Goal: Task Accomplishment & Management: Manage account settings

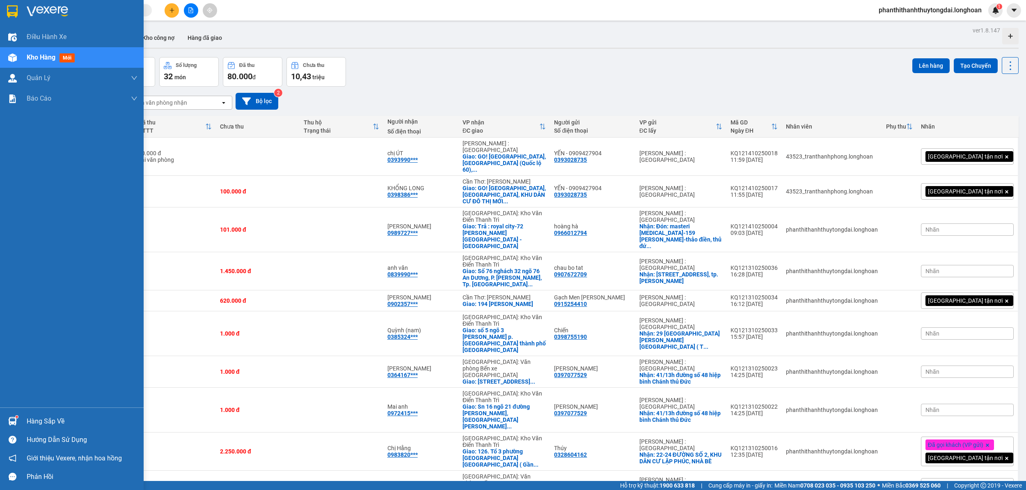
click at [4, 14] on div at bounding box center [72, 13] width 144 height 27
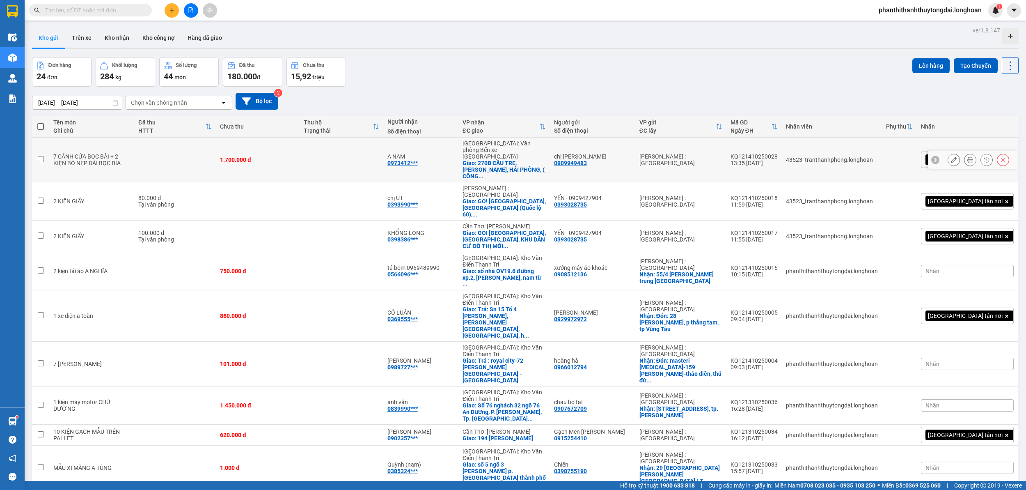
click at [965, 153] on button at bounding box center [970, 160] width 11 height 14
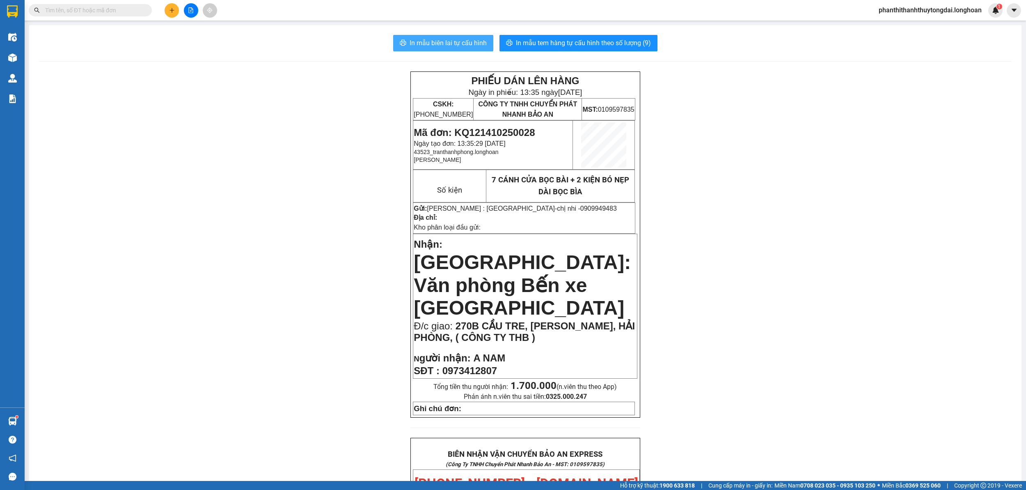
click at [446, 43] on span "In mẫu biên lai tự cấu hình" at bounding box center [448, 43] width 77 height 10
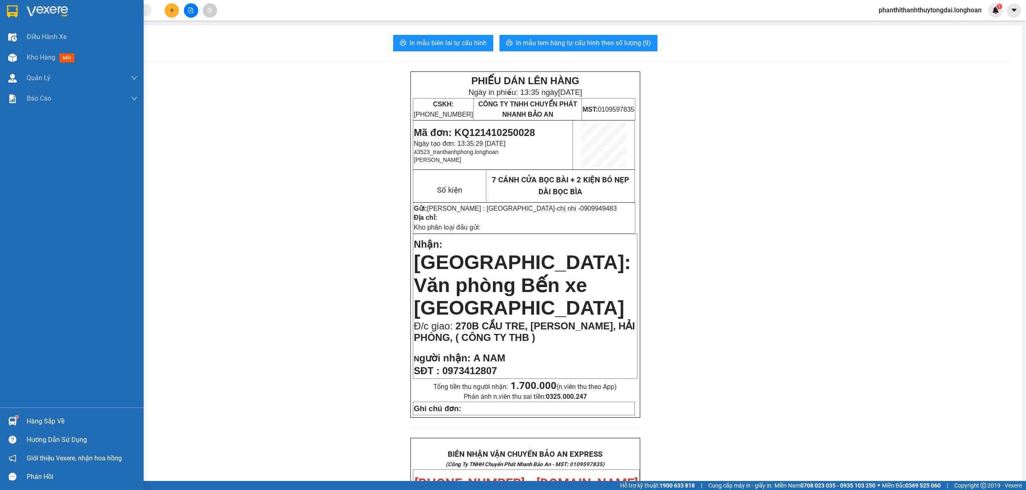
click at [18, 14] on div at bounding box center [12, 11] width 14 height 14
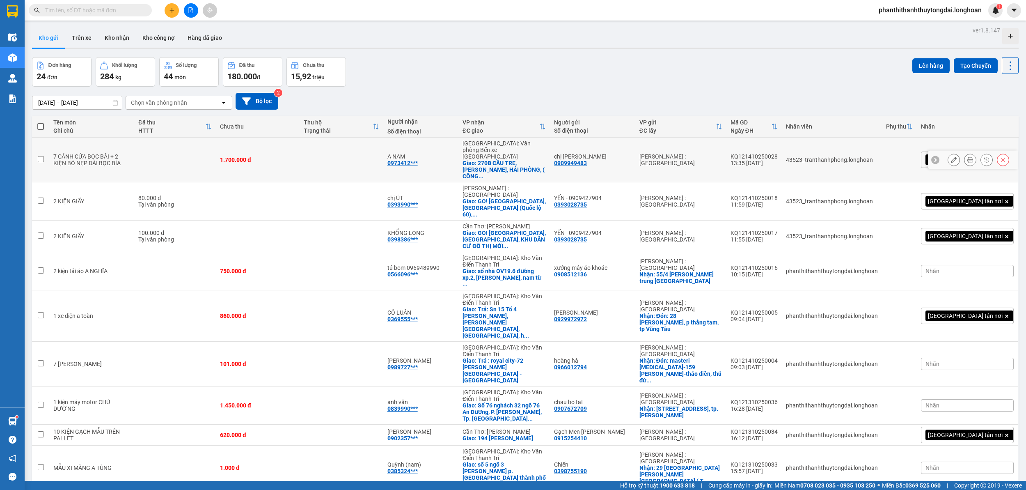
click at [965, 154] on button at bounding box center [970, 160] width 11 height 14
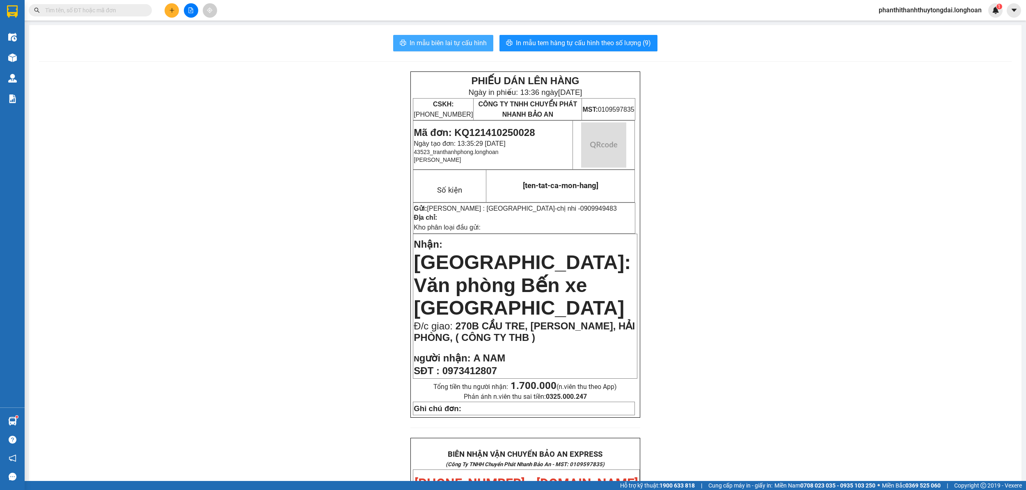
click at [432, 40] on span "In mẫu biên lai tự cấu hình" at bounding box center [448, 43] width 77 height 10
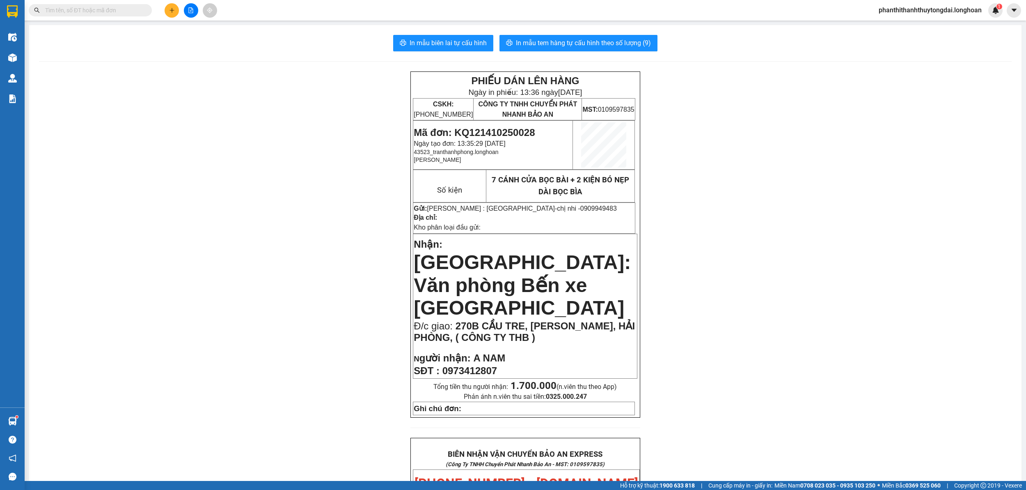
click at [782, 406] on div "PHIẾU DÁN LÊN HÀNG Ngày in phiếu: 13:36 [DATE] CSKH: [PHONE_NUMBER] CÔNG TY TNH…" at bounding box center [525, 487] width 973 height 832
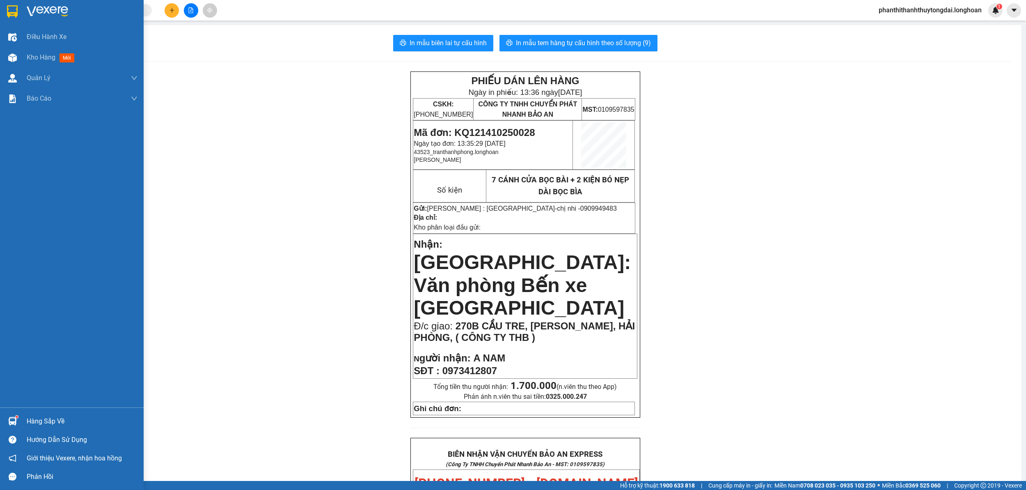
click at [9, 17] on div at bounding box center [12, 11] width 14 height 14
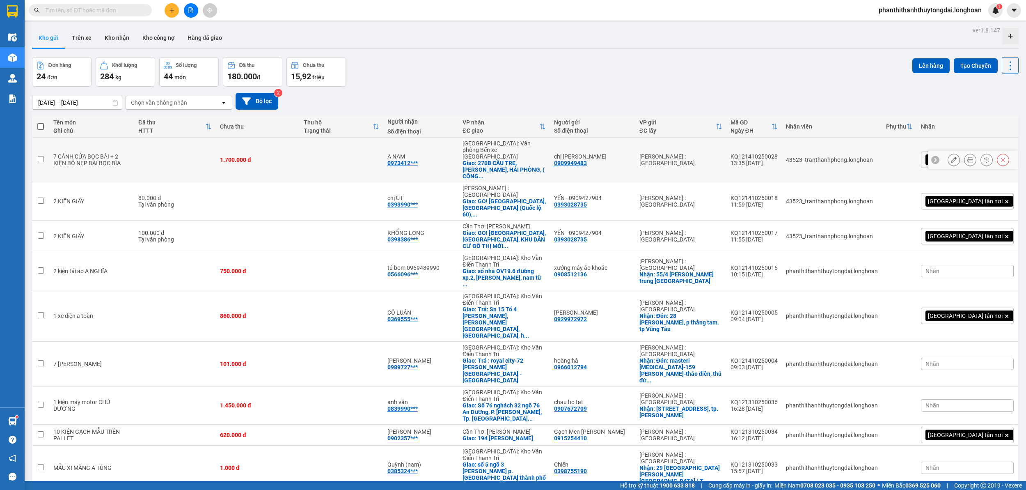
click at [967, 157] on icon at bounding box center [970, 160] width 6 height 6
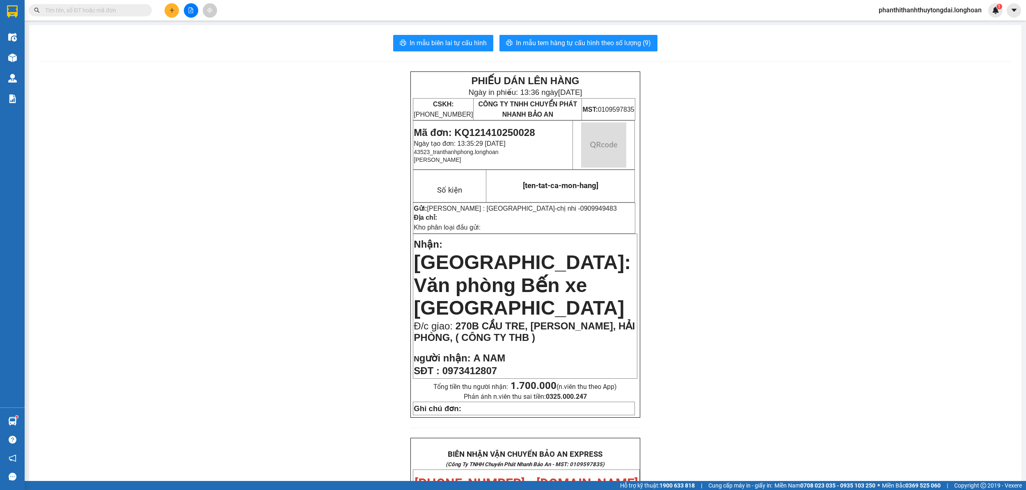
click at [447, 53] on div "In mẫu biên lai tự cấu hình In mẫu tem hàng tự cấu hình theo số lượng (9) PHIẾU…" at bounding box center [525, 469] width 992 height 888
click at [445, 51] on div "In mẫu biên lai tự cấu hình In mẫu tem hàng tự cấu hình theo số lượng (9) PHIẾU…" at bounding box center [525, 469] width 992 height 888
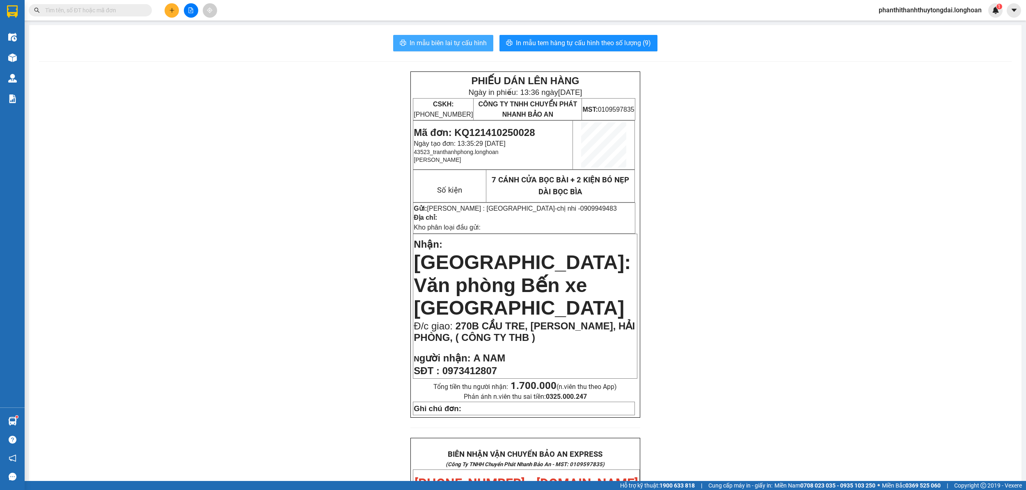
click at [451, 44] on span "In mẫu biên lai tự cấu hình" at bounding box center [448, 43] width 77 height 10
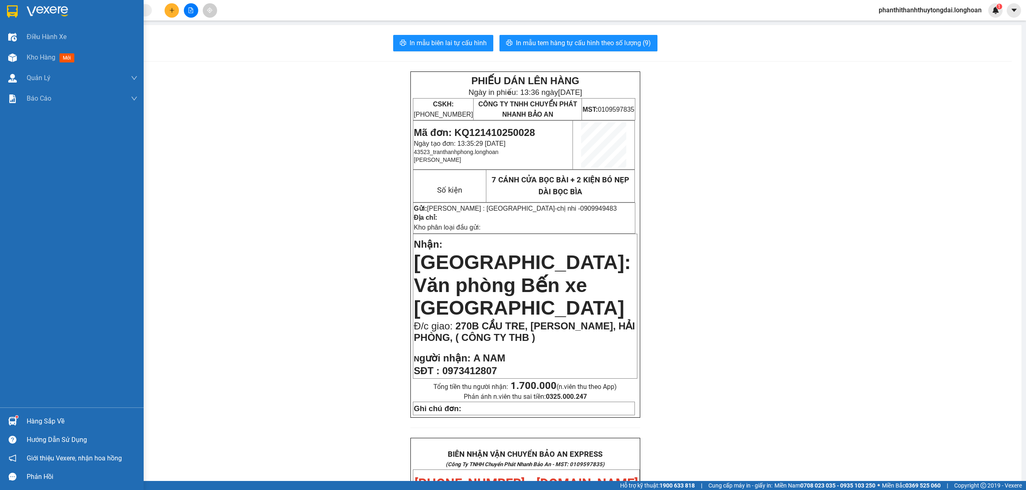
click at [13, 10] on img at bounding box center [12, 11] width 11 height 12
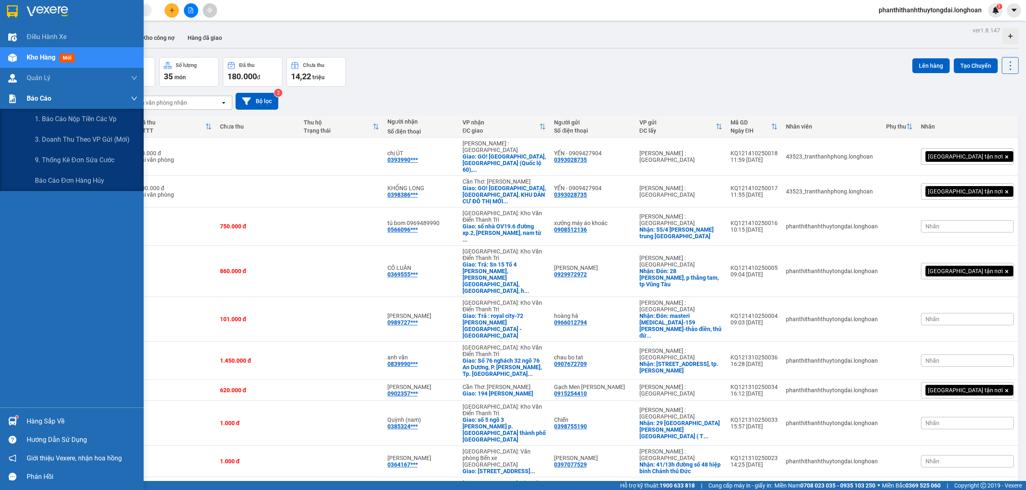
click at [43, 129] on div "3. Doanh Thu theo VP Gửi (mới)" at bounding box center [86, 139] width 103 height 21
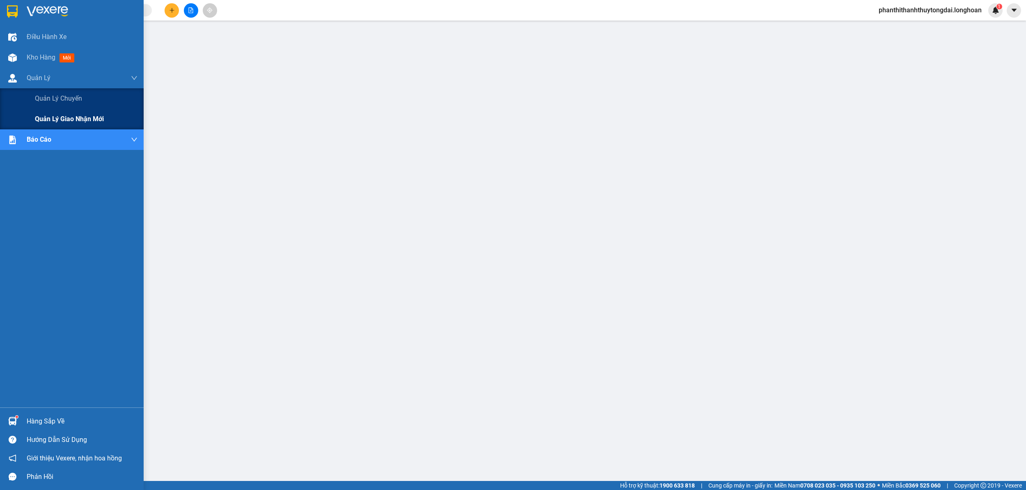
click at [58, 113] on div "Quản lý giao nhận mới" at bounding box center [86, 119] width 103 height 21
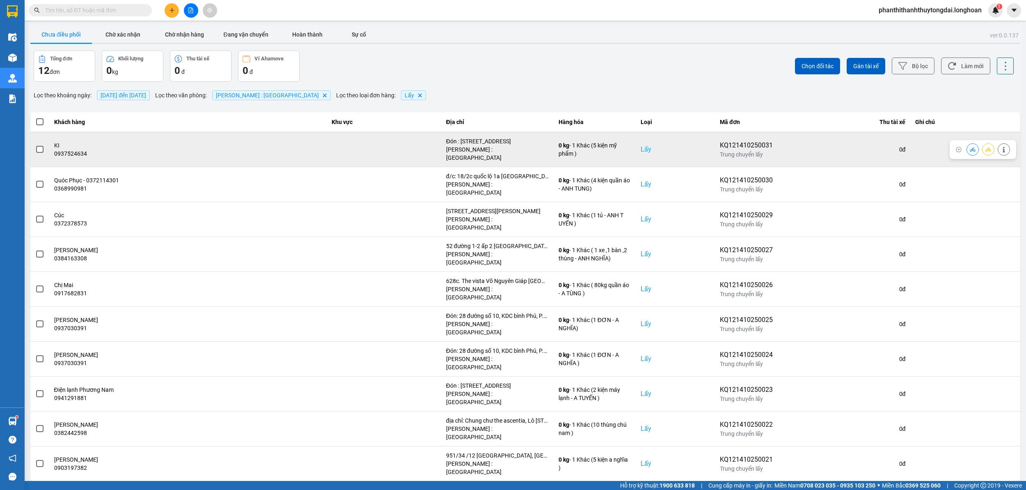
click at [1010, 143] on div at bounding box center [983, 149] width 66 height 19
click at [1007, 143] on button at bounding box center [1003, 149] width 11 height 14
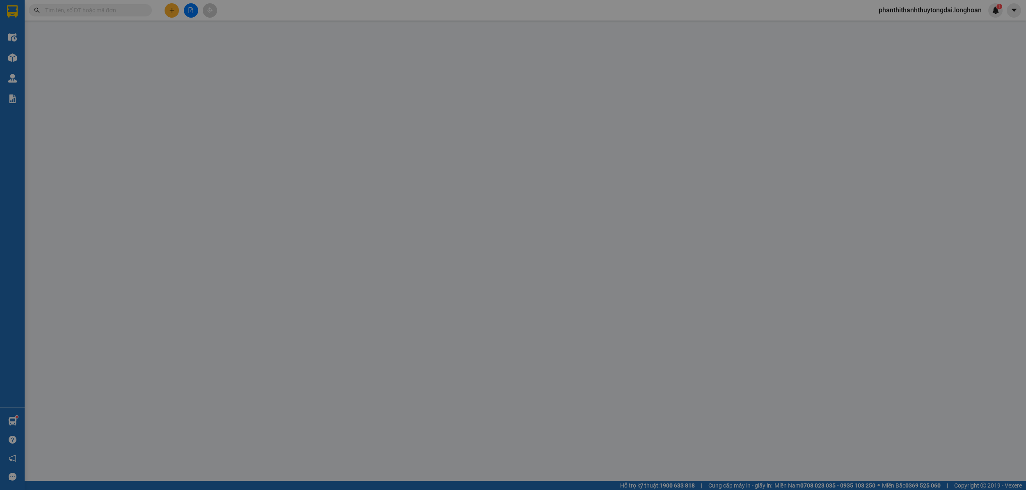
type input "0937524634"
type input "KI"
checkbox input "true"
type input "Đón : [STREET_ADDRESS]"
type input "0987335555"
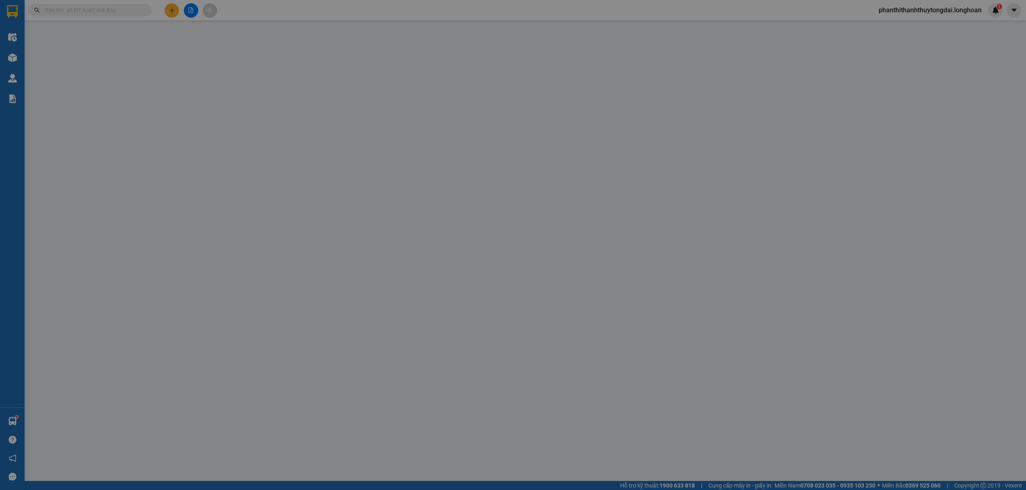
type input "[PERSON_NAME]"
checkbox input "true"
type input "Trả : 184 hai ba trung, [GEOGRAPHIC_DATA], [GEOGRAPHIC_DATA], [GEOGRAPHIC_DATA]"
type input "0"
type input "1.000"
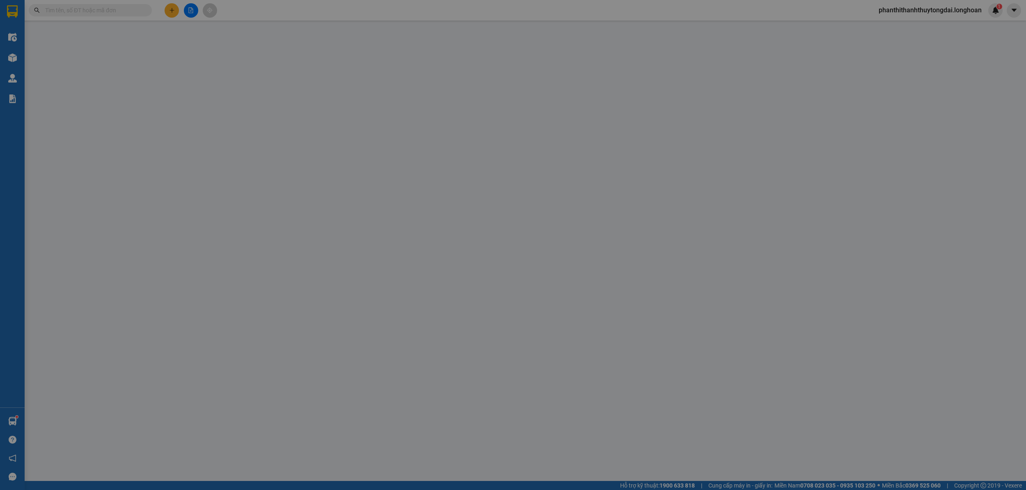
type input "1.000"
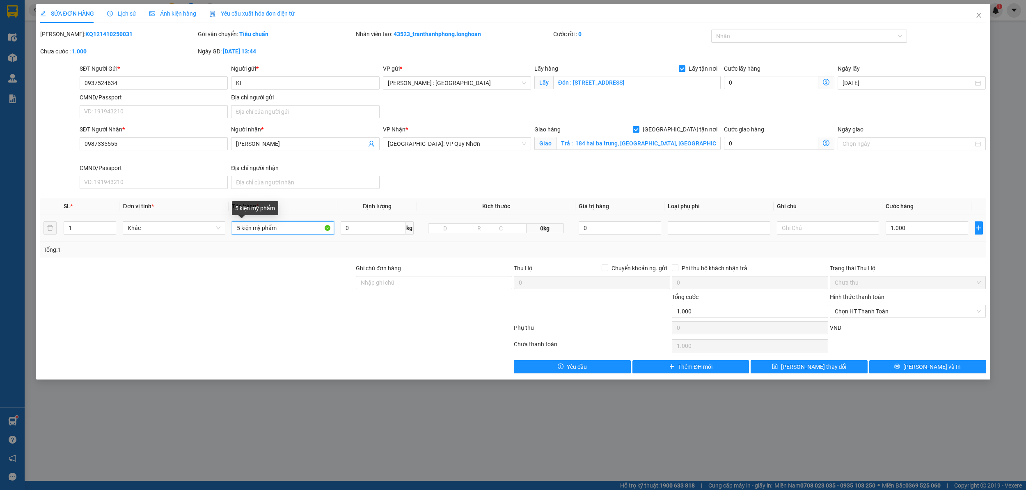
click at [281, 227] on input "5 kiện mỹ phẩm" at bounding box center [283, 227] width 103 height 13
type input "5 kiện mỹ phẩm - A TUYEN"
click at [830, 364] on button "[PERSON_NAME] thay đổi" at bounding box center [809, 366] width 117 height 13
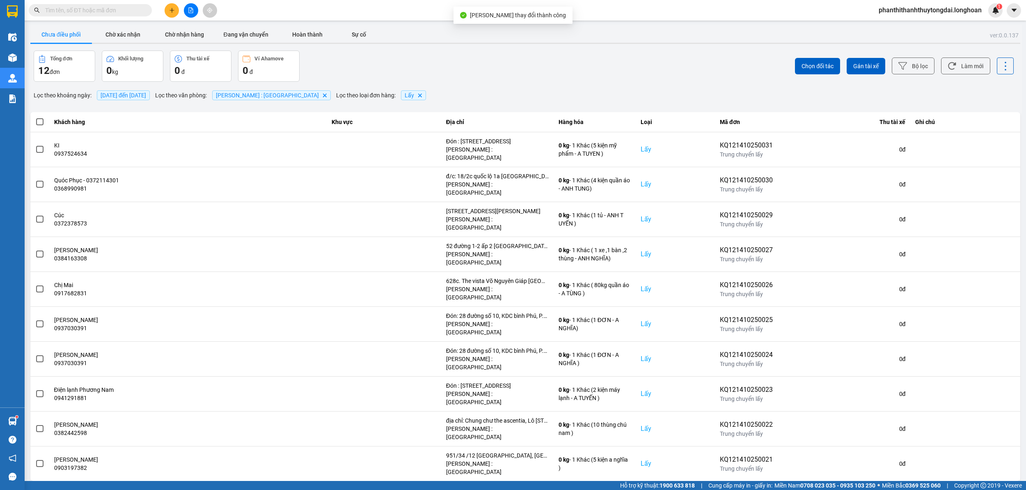
drag, startPoint x: 995, startPoint y: 425, endPoint x: 993, endPoint y: 433, distance: 7.7
click at [995, 484] on div "10 / trang" at bounding box center [994, 488] width 25 height 8
click at [1000, 411] on li "100 / trang" at bounding box center [998, 406] width 43 height 15
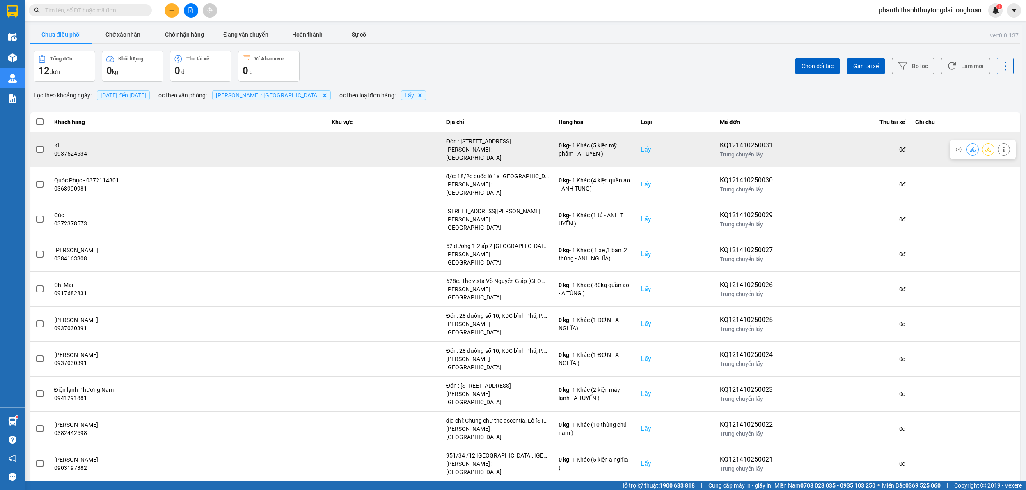
click at [41, 146] on span at bounding box center [39, 149] width 7 height 7
click at [35, 145] on input "checkbox" at bounding box center [35, 145] width 0 height 0
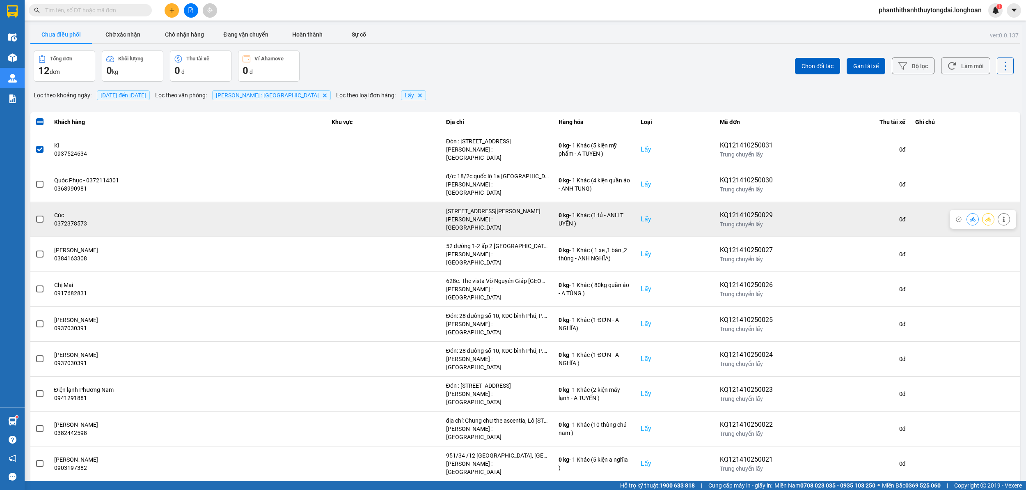
click at [35, 215] on label at bounding box center [39, 219] width 9 height 9
click at [35, 215] on input "checkbox" at bounding box center [35, 215] width 0 height 0
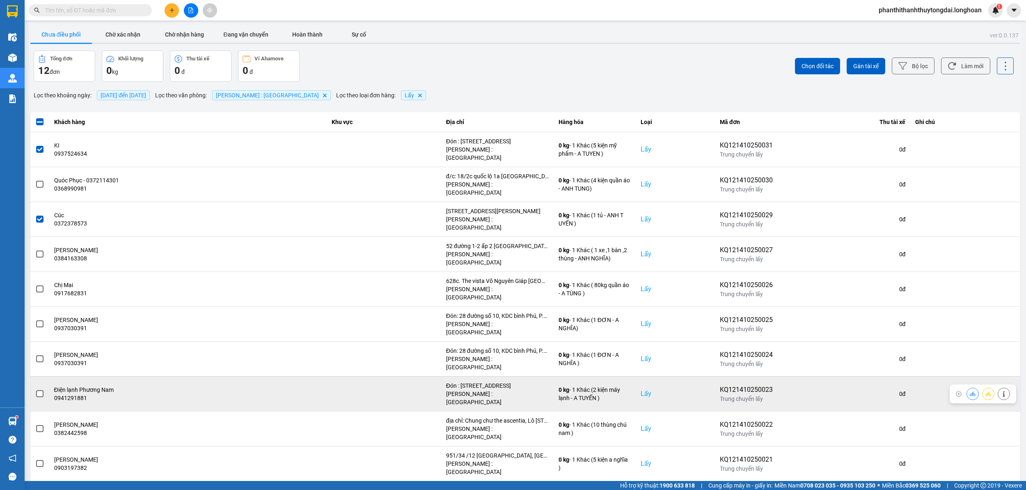
click at [40, 390] on span at bounding box center [39, 393] width 7 height 7
click at [35, 389] on input "checkbox" at bounding box center [35, 389] width 0 height 0
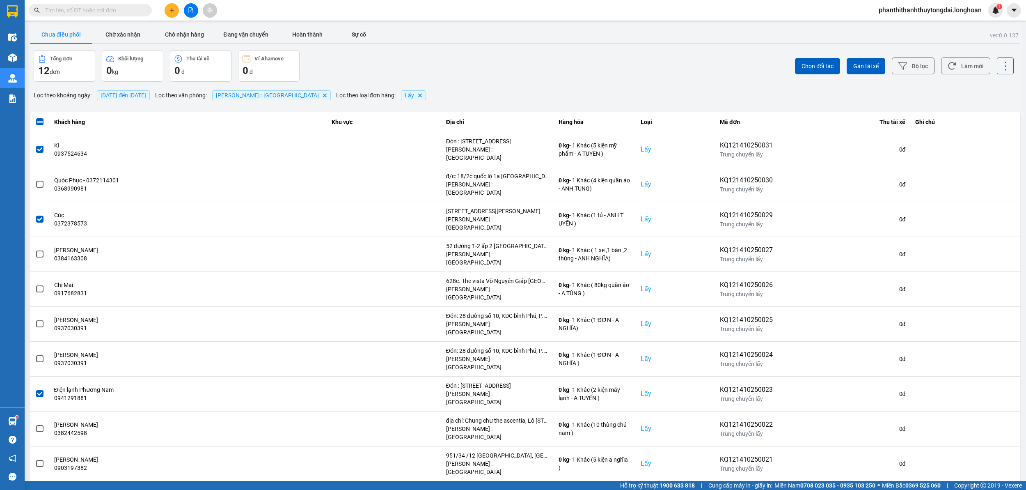
scroll to position [12, 0]
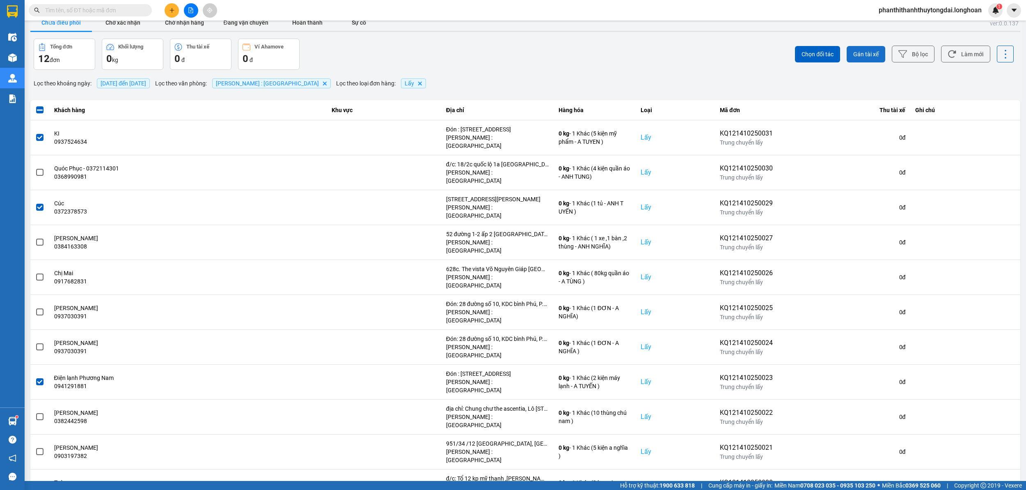
click at [847, 59] on button "Gán tài xế" at bounding box center [866, 54] width 39 height 16
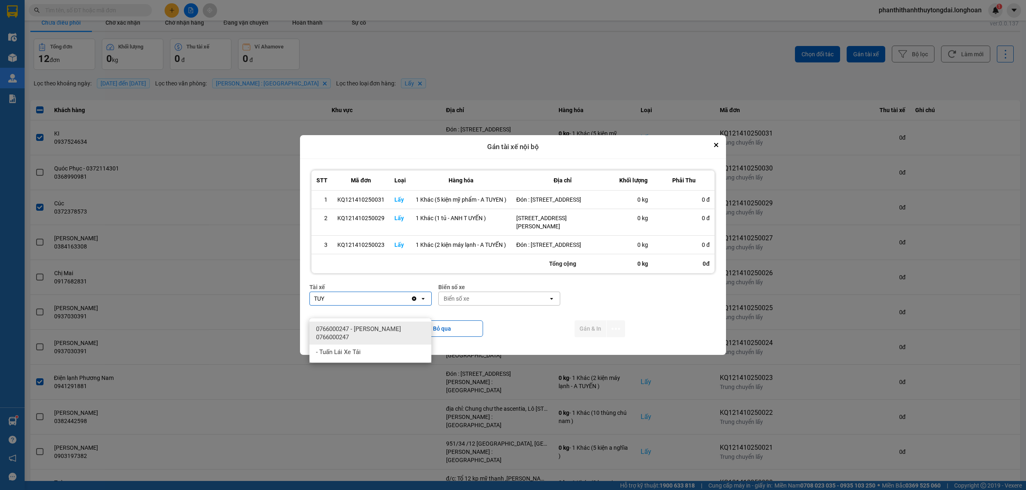
type input "TUY"
click at [405, 326] on span "0766000247 - [PERSON_NAME] 0766000247" at bounding box center [372, 333] width 112 height 16
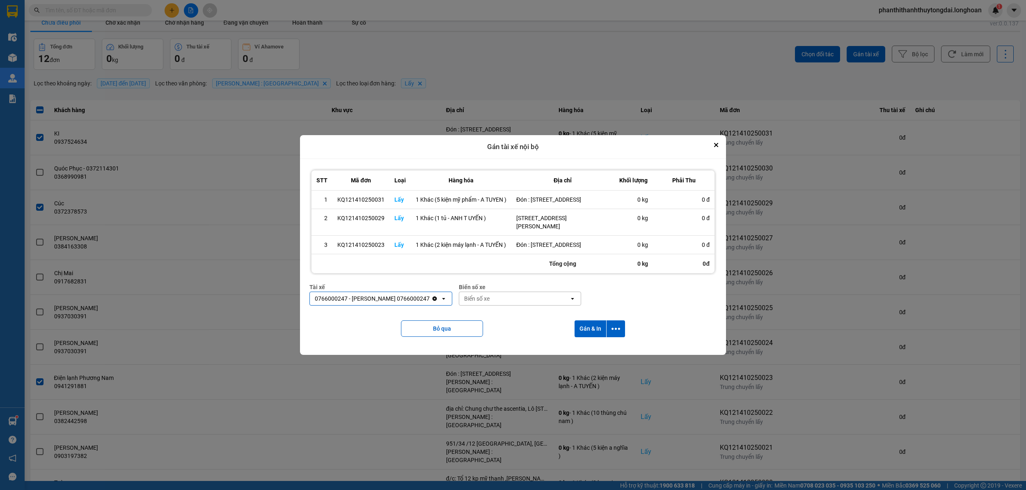
click at [525, 305] on div "Biển số xe" at bounding box center [514, 298] width 110 height 13
type input "73"
click at [500, 330] on span "29K-023.73" at bounding box center [494, 329] width 30 height 8
click at [572, 338] on div "Bỏ qua Gán & In" at bounding box center [512, 328] width 407 height 33
drag, startPoint x: 584, startPoint y: 342, endPoint x: 99, endPoint y: 291, distance: 487.8
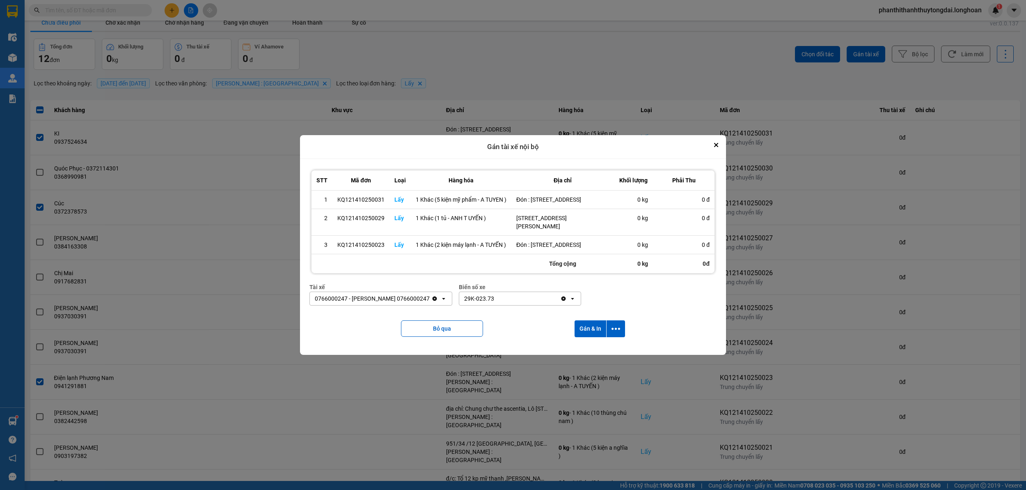
click at [584, 337] on button "Gán & In" at bounding box center [591, 328] width 32 height 17
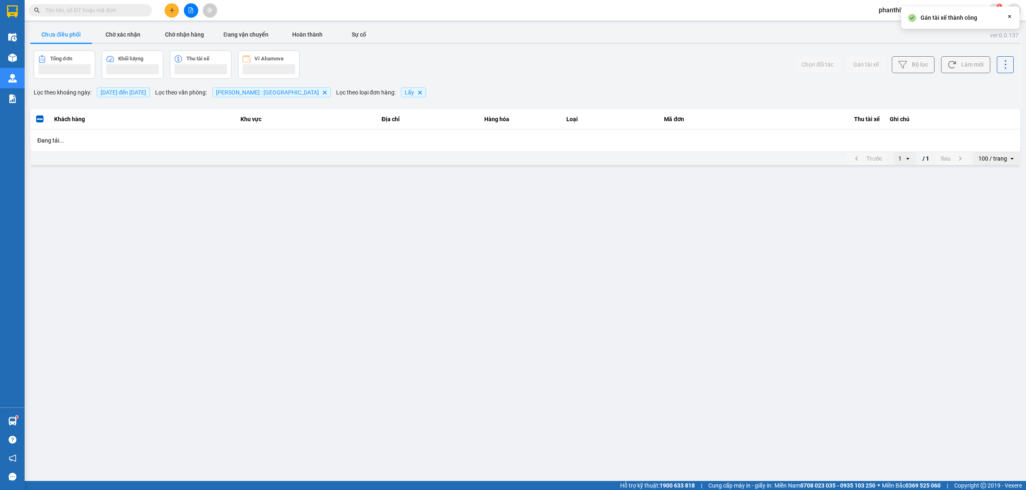
scroll to position [0, 0]
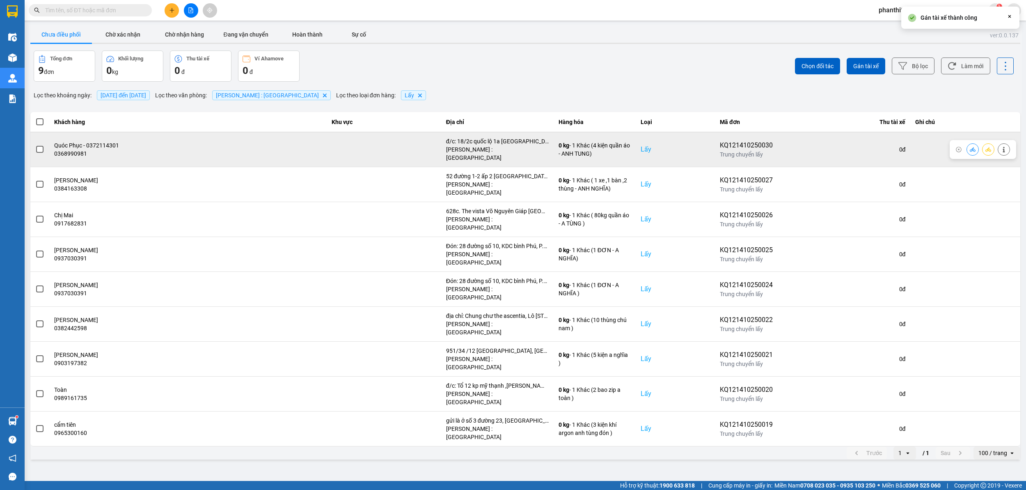
click at [36, 145] on label at bounding box center [39, 149] width 9 height 9
click at [35, 145] on input "checkbox" at bounding box center [35, 145] width 0 height 0
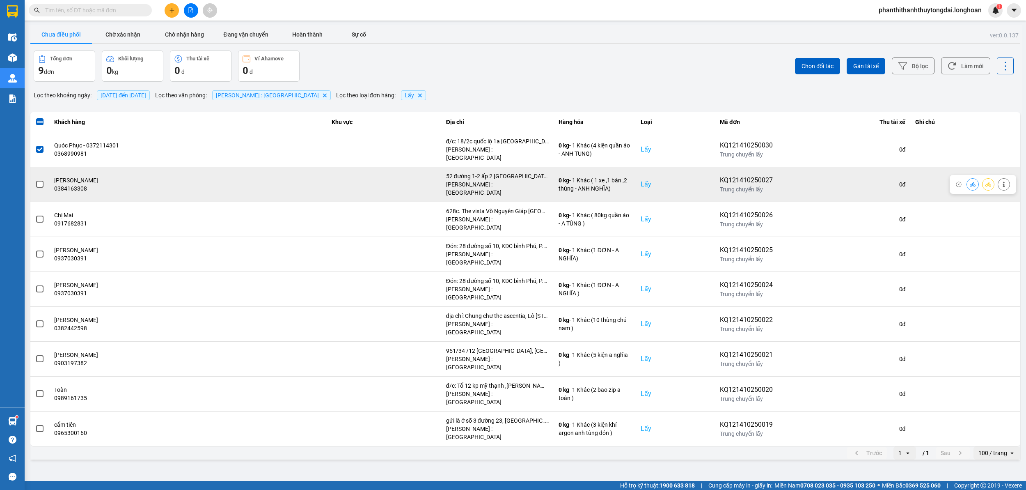
click at [37, 180] on label at bounding box center [39, 184] width 9 height 9
click at [35, 180] on input "checkbox" at bounding box center [35, 180] width 0 height 0
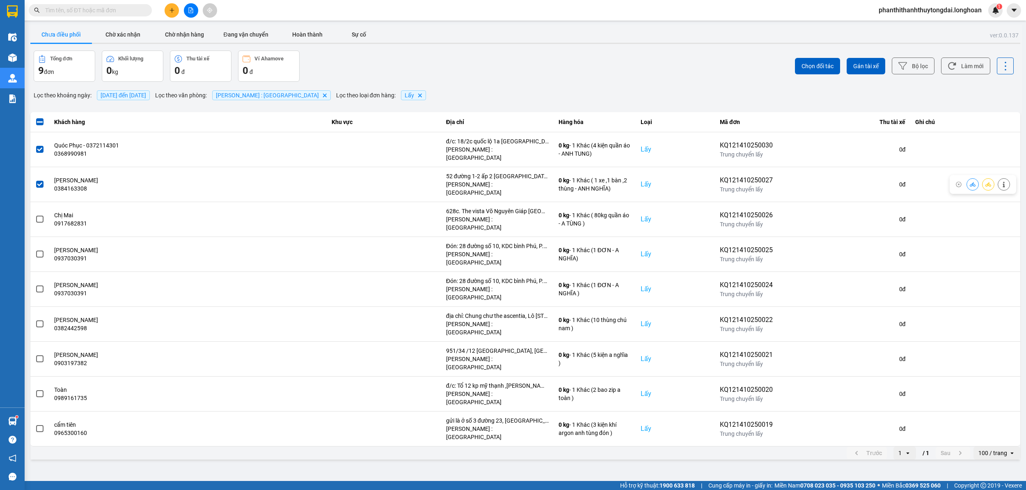
click at [37, 180] on label at bounding box center [39, 184] width 9 height 9
click at [35, 180] on input "checkbox" at bounding box center [35, 180] width 0 height 0
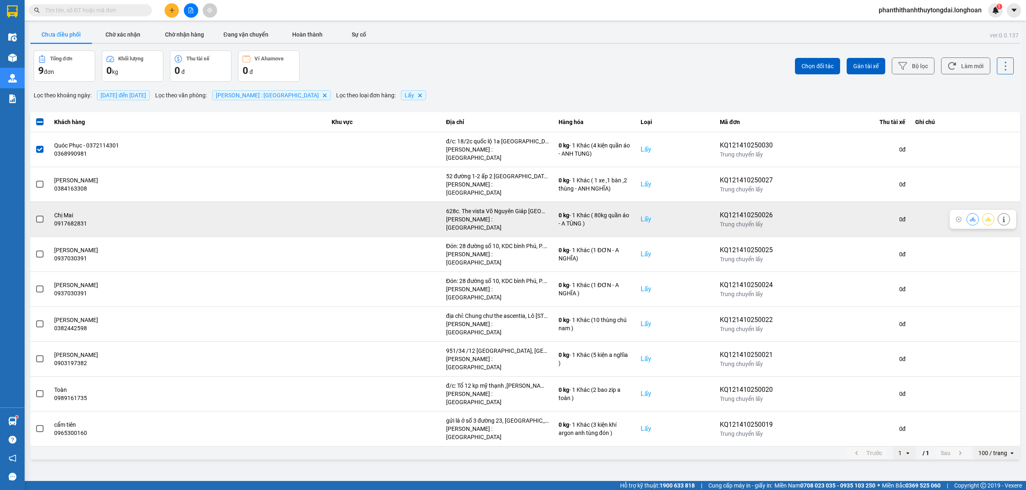
click at [39, 215] on span at bounding box center [39, 218] width 7 height 7
click at [35, 215] on input "checkbox" at bounding box center [35, 215] width 0 height 0
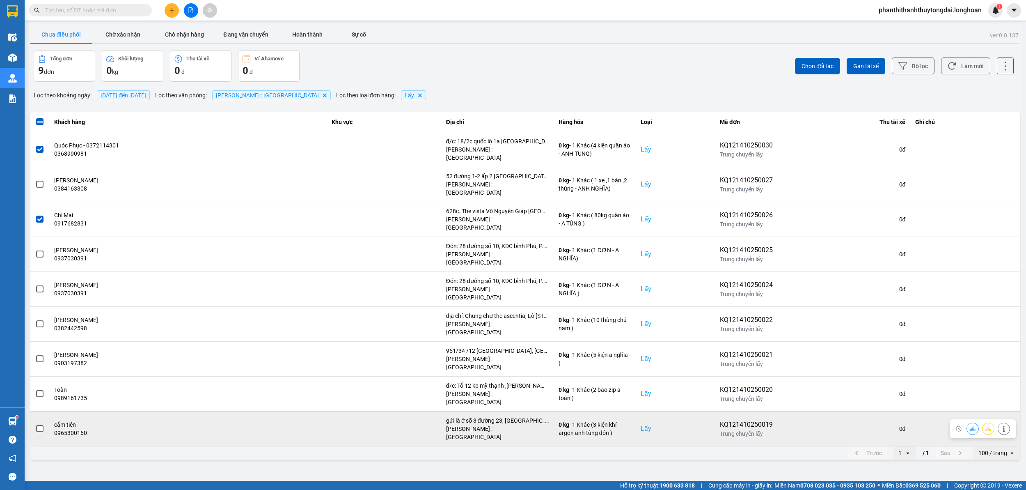
click at [41, 425] on span at bounding box center [39, 428] width 7 height 7
click at [35, 424] on input "checkbox" at bounding box center [35, 424] width 0 height 0
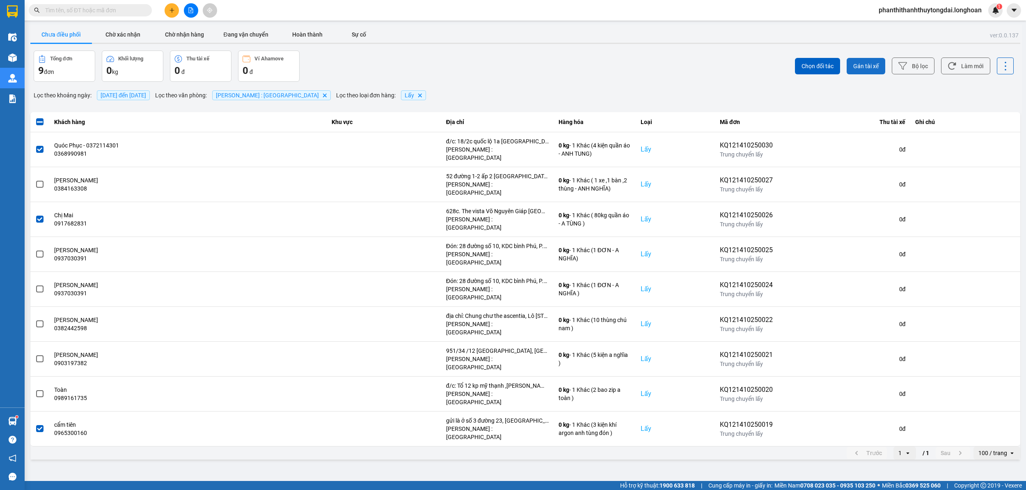
click at [872, 66] on span "Gán tài xế" at bounding box center [865, 66] width 25 height 8
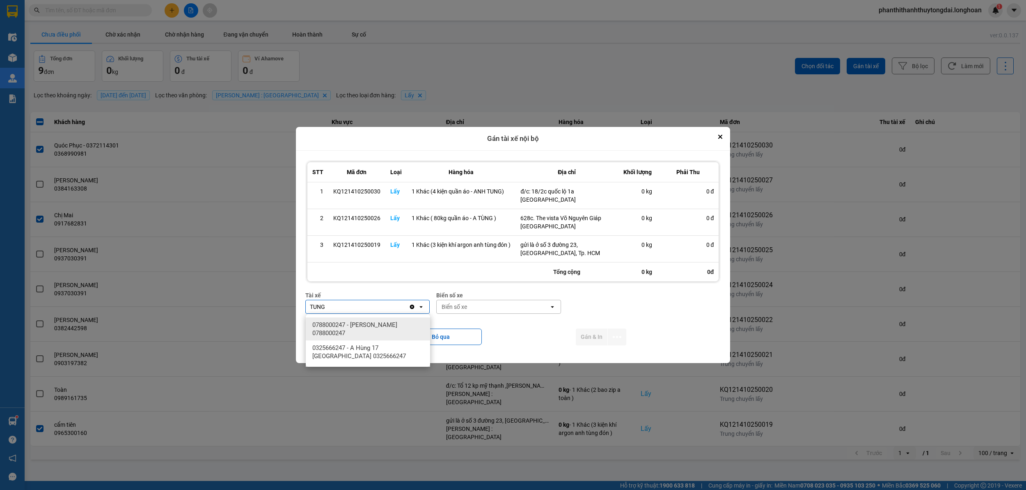
type input "TUNG"
drag, startPoint x: 362, startPoint y: 324, endPoint x: 382, endPoint y: 321, distance: 20.0
click at [364, 324] on span "0788000247 - [PERSON_NAME] 0788000247" at bounding box center [369, 329] width 115 height 16
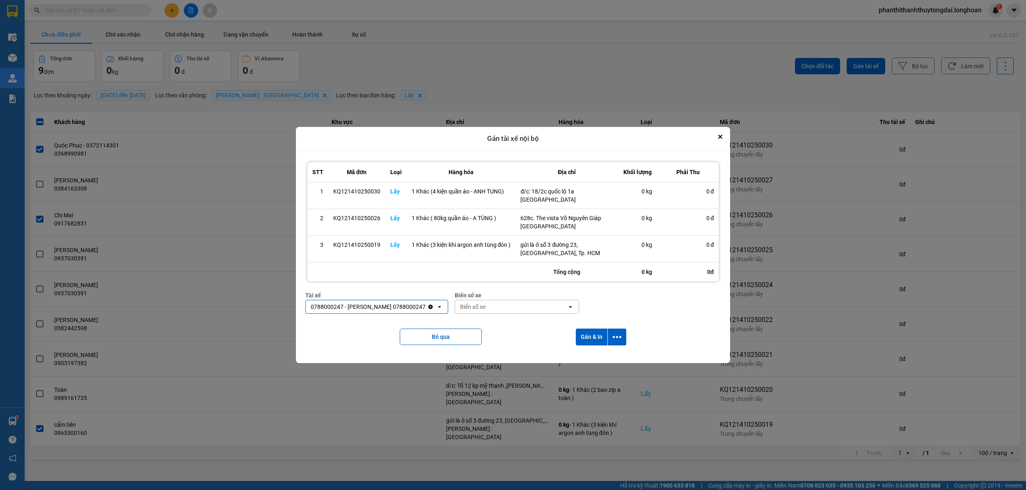
click at [568, 303] on div "Biển số xe" at bounding box center [511, 306] width 112 height 13
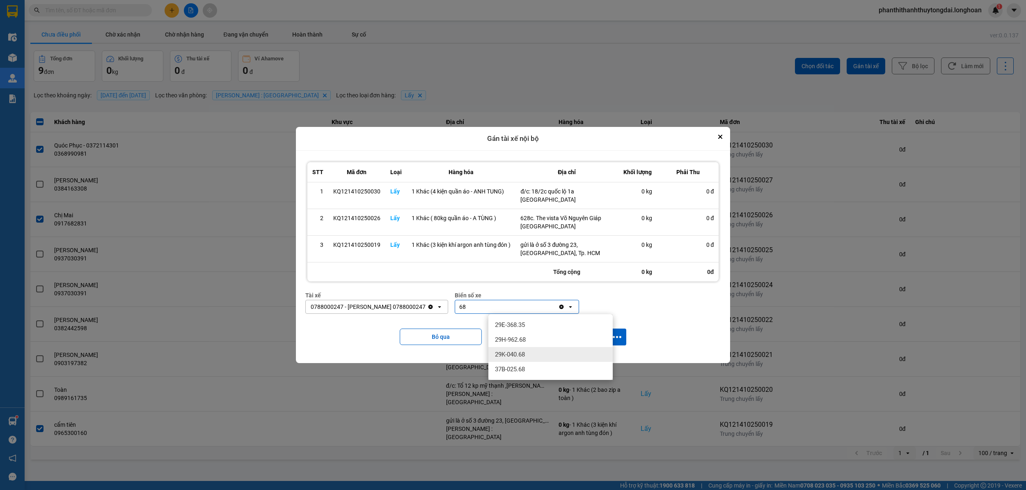
type input "68"
drag, startPoint x: 516, startPoint y: 358, endPoint x: 567, endPoint y: 350, distance: 52.0
click at [516, 356] on div "29K-040.68" at bounding box center [550, 354] width 124 height 15
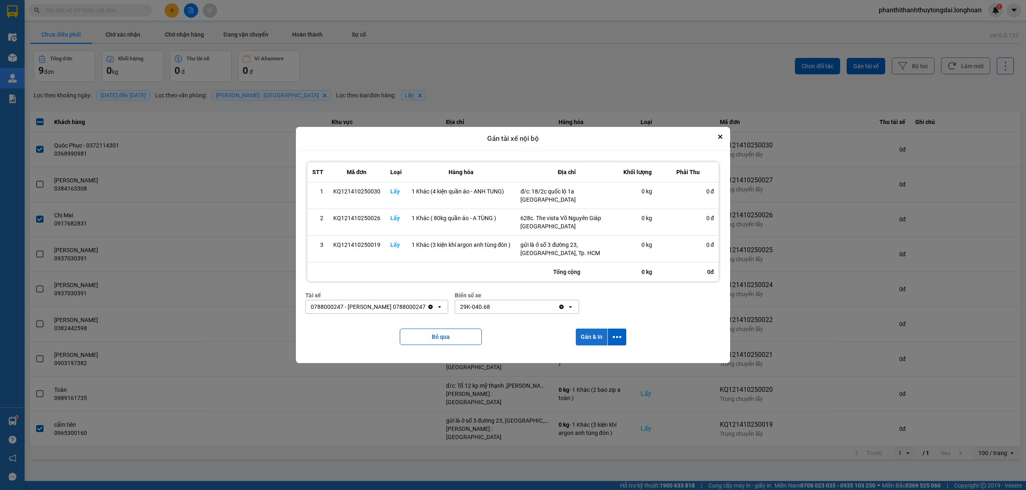
click at [591, 339] on button "Gán & In" at bounding box center [592, 336] width 32 height 17
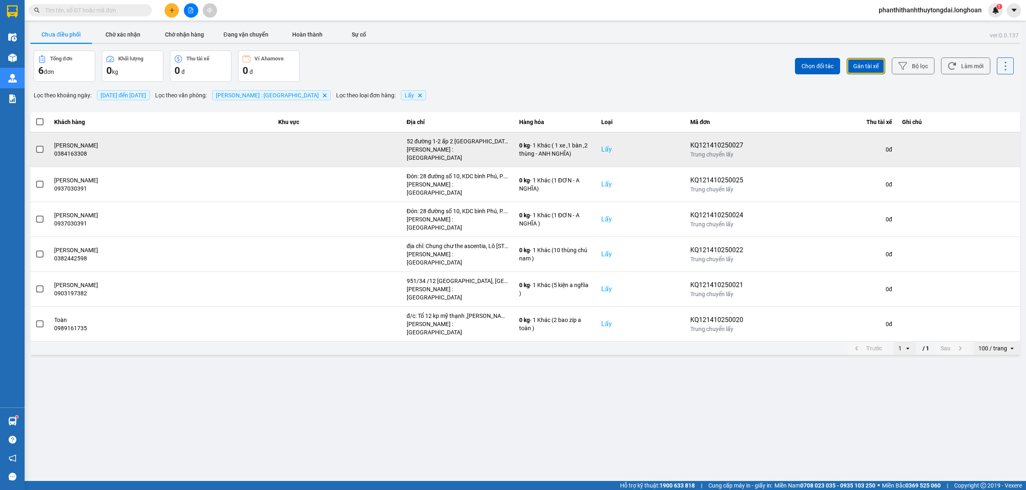
click at [34, 145] on td at bounding box center [39, 149] width 19 height 35
click at [38, 147] on span at bounding box center [39, 149] width 7 height 7
click at [35, 145] on input "checkbox" at bounding box center [35, 145] width 0 height 0
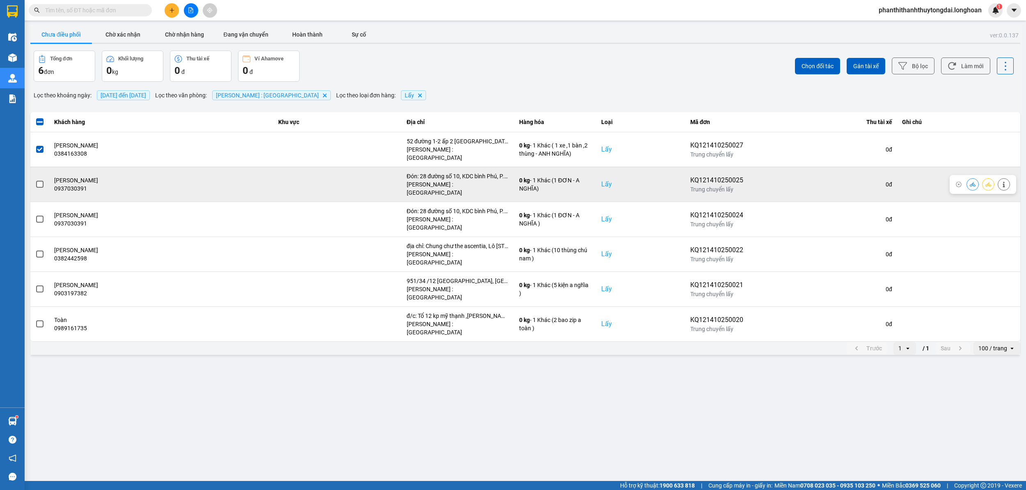
click at [37, 181] on span at bounding box center [39, 184] width 7 height 7
click at [35, 180] on input "checkbox" at bounding box center [35, 180] width 0 height 0
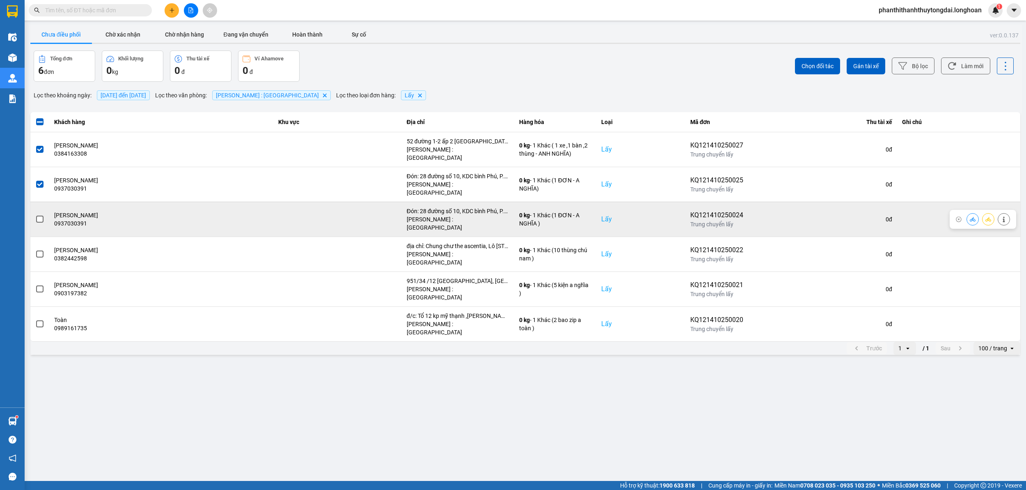
click at [41, 215] on span at bounding box center [39, 218] width 7 height 7
click at [35, 215] on input "checkbox" at bounding box center [35, 215] width 0 height 0
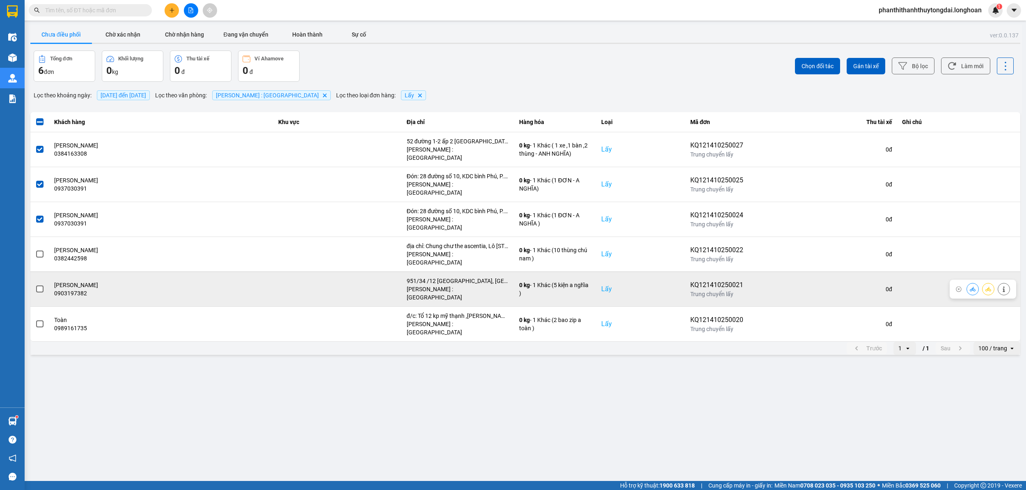
click at [34, 271] on td at bounding box center [39, 288] width 19 height 35
click at [38, 285] on span at bounding box center [39, 288] width 7 height 7
click at [35, 284] on input "checkbox" at bounding box center [35, 284] width 0 height 0
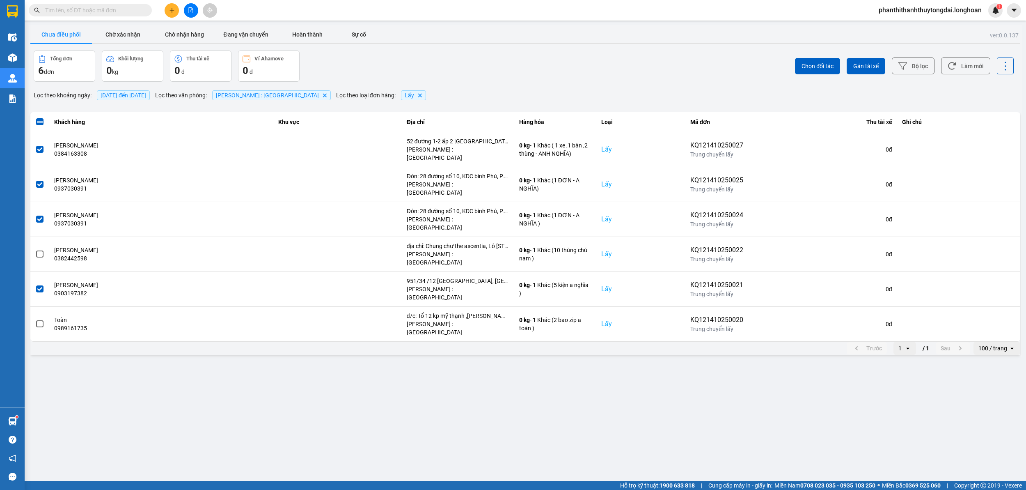
click at [851, 56] on div "Chọn đối tác Gán tài xế Bộ lọc Làm mới" at bounding box center [769, 65] width 490 height 31
click at [857, 61] on button "Gán tài xế" at bounding box center [866, 66] width 39 height 16
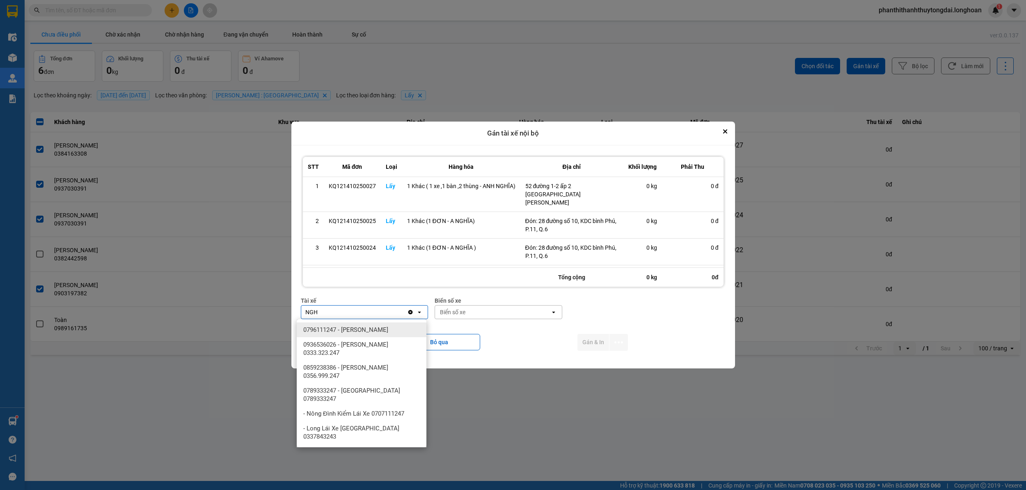
type input "NGH"
drag, startPoint x: 381, startPoint y: 334, endPoint x: 460, endPoint y: 313, distance: 81.9
click at [391, 329] on div "0796111247 - [PERSON_NAME]" at bounding box center [362, 329] width 130 height 15
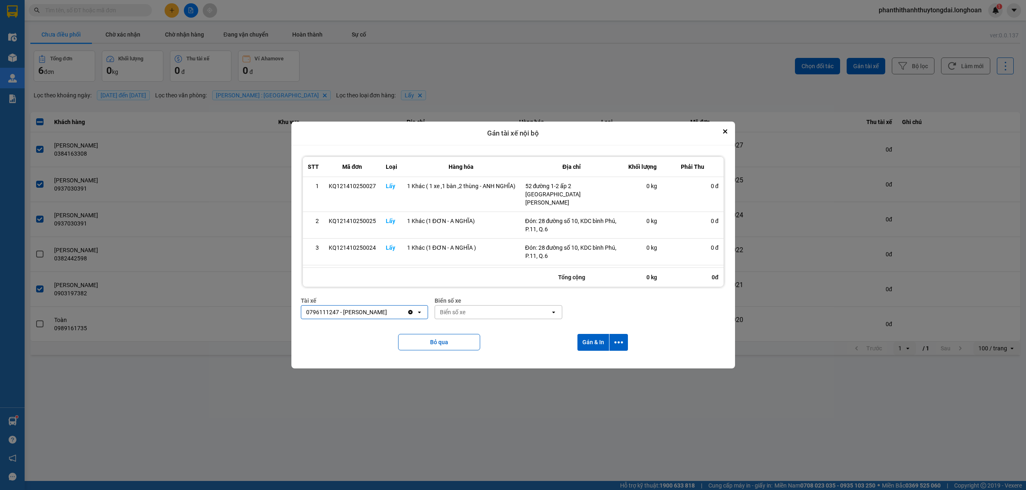
click at [478, 313] on div "Biển số xe" at bounding box center [492, 311] width 115 height 13
type input "67"
drag, startPoint x: 472, startPoint y: 360, endPoint x: 579, endPoint y: 351, distance: 107.1
click at [473, 360] on div "29E-080.67" at bounding box center [498, 359] width 130 height 15
click at [591, 345] on button "Gán & In" at bounding box center [594, 342] width 32 height 17
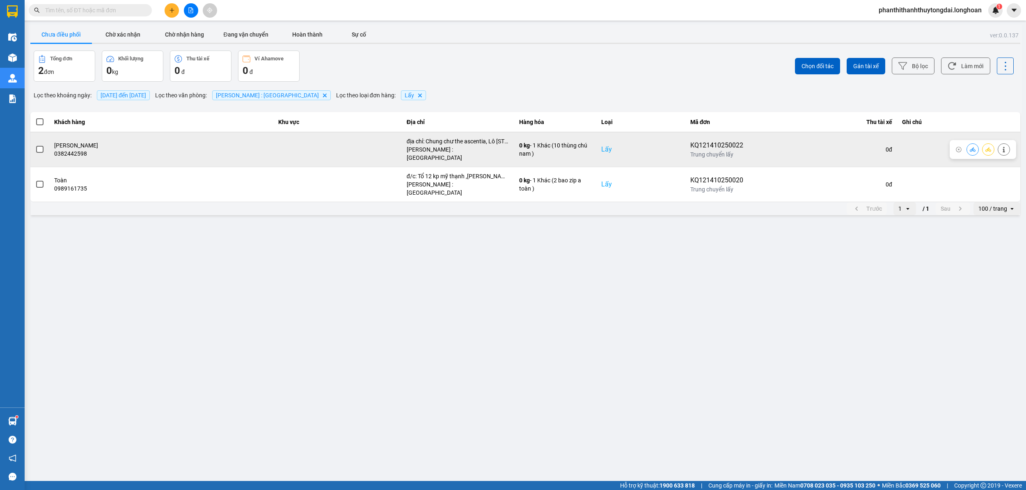
click at [39, 146] on span at bounding box center [39, 149] width 7 height 7
click at [35, 145] on input "checkbox" at bounding box center [35, 145] width 0 height 0
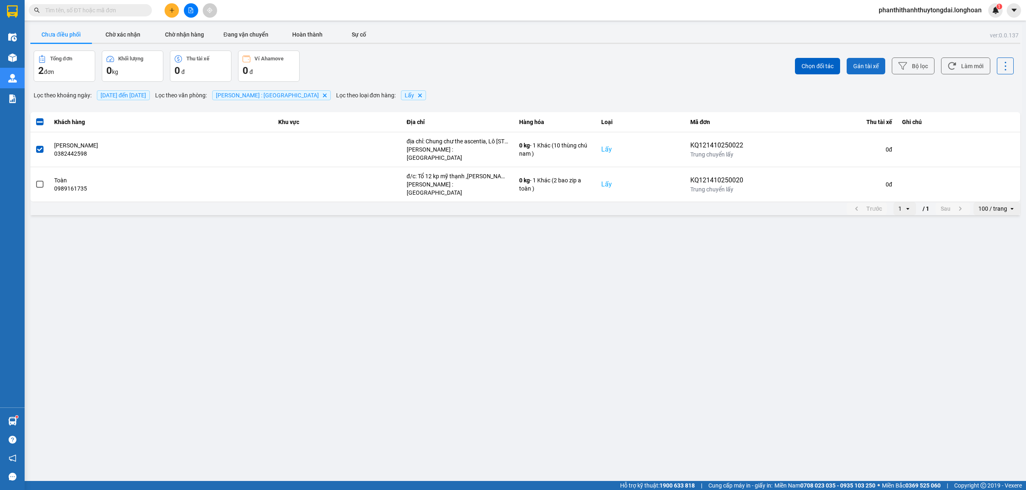
click at [878, 62] on span "Gán tài xế" at bounding box center [865, 66] width 25 height 8
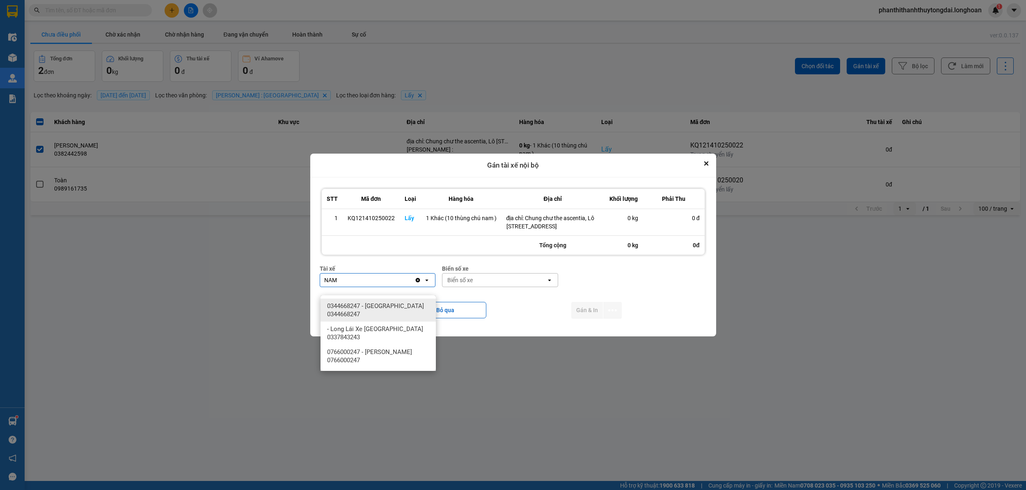
type input "NAM"
click at [397, 317] on span "0344668247 - [GEOGRAPHIC_DATA] 0344668247" at bounding box center [379, 310] width 105 height 16
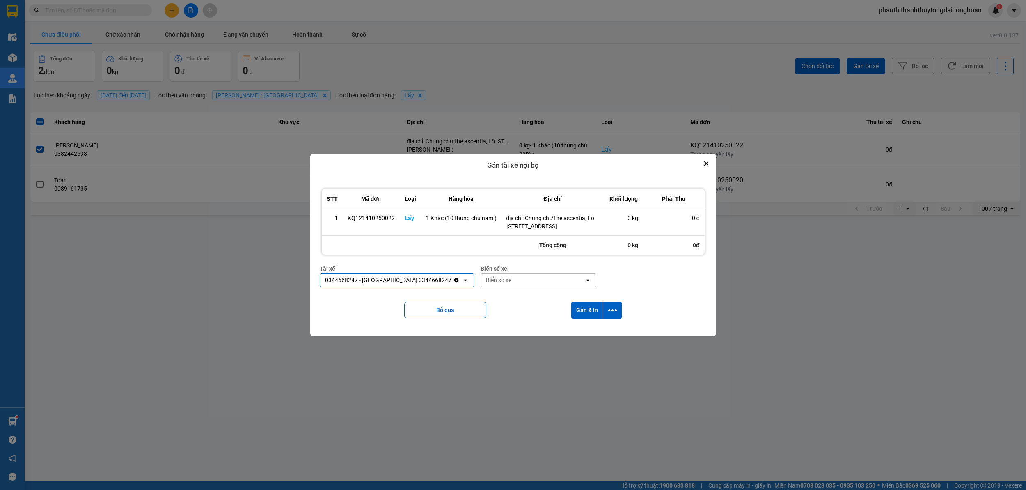
click at [486, 284] on div "Biển số xe" at bounding box center [498, 280] width 25 height 8
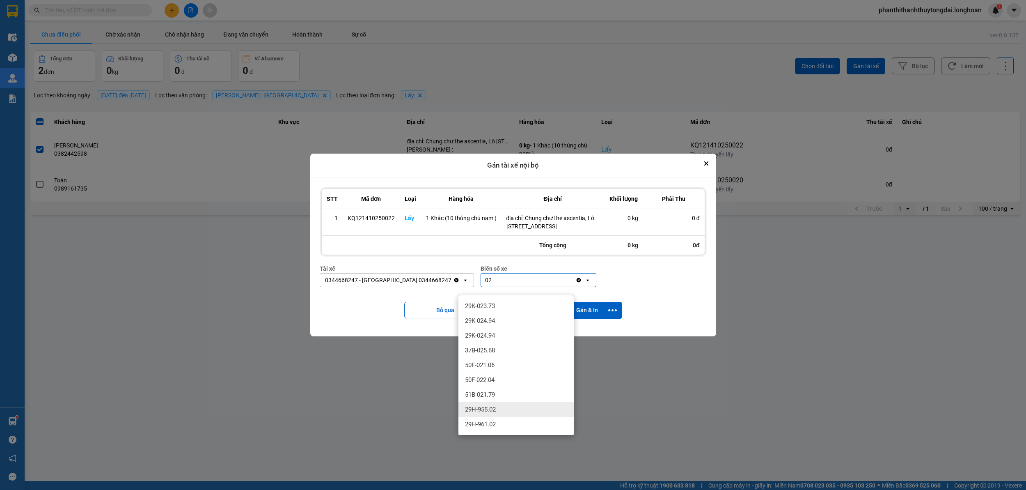
type input "02"
click at [516, 411] on div "29H-955.02" at bounding box center [515, 409] width 115 height 15
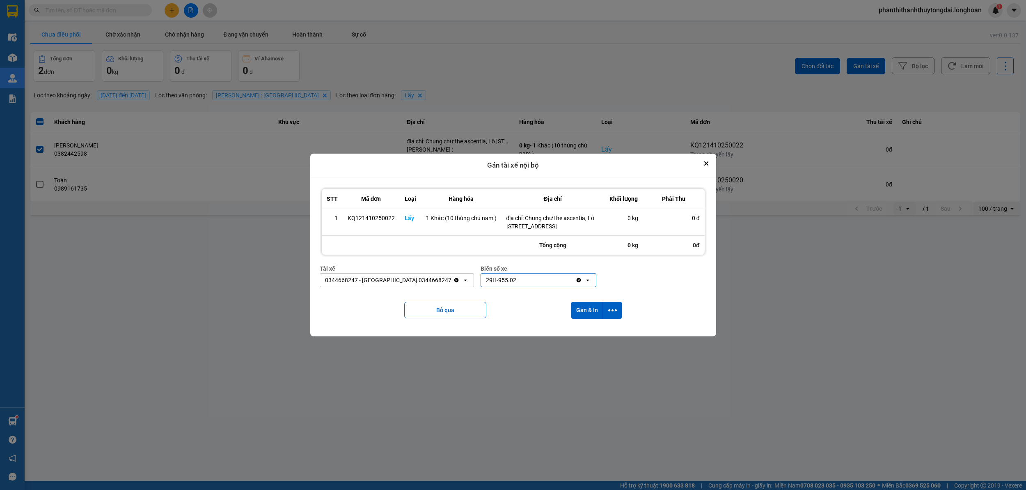
click at [605, 302] on div "STT Mã đơn Loại Hàng hóa Địa chỉ Khối lượng Phải Thu 1 KQ121410250022 Lấy 1 Khá…" at bounding box center [513, 256] width 394 height 147
click at [598, 319] on button "Gán & In" at bounding box center [587, 310] width 32 height 17
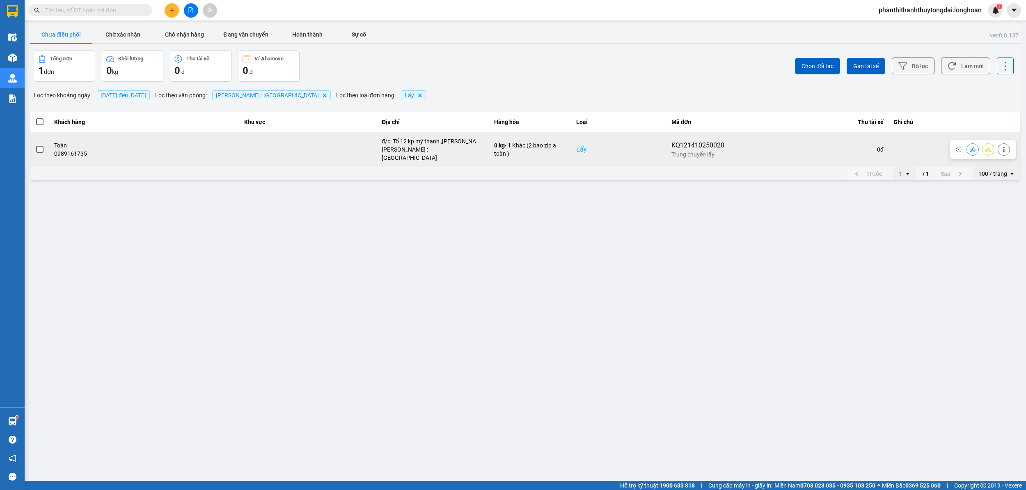
click at [38, 146] on span at bounding box center [39, 149] width 7 height 7
click at [35, 145] on input "checkbox" at bounding box center [35, 145] width 0 height 0
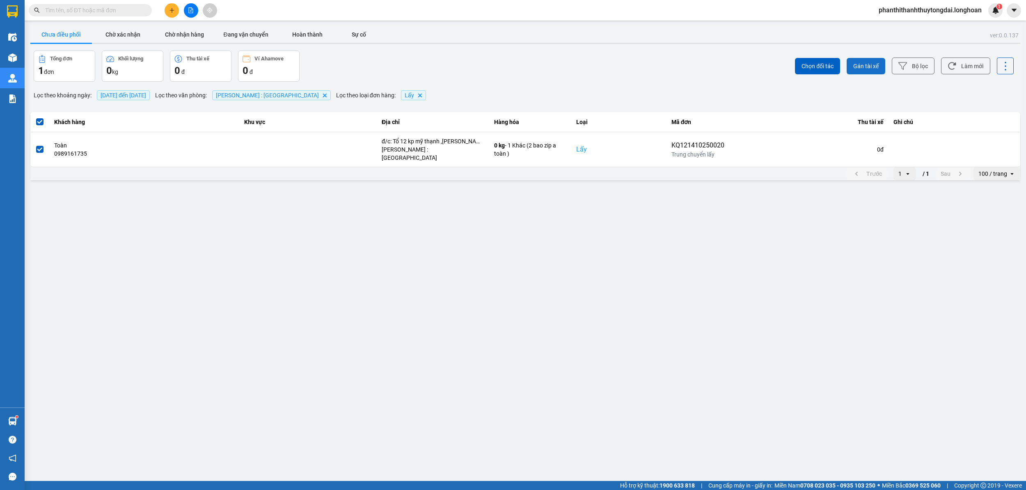
click at [855, 64] on span "Gán tài xế" at bounding box center [865, 66] width 25 height 8
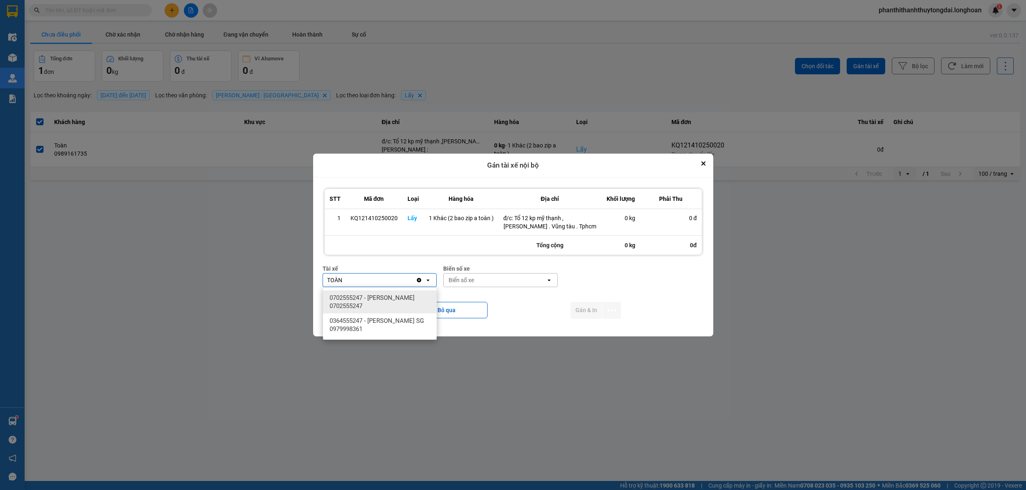
type input "TOÀN"
drag, startPoint x: 408, startPoint y: 301, endPoint x: 465, endPoint y: 283, distance: 60.1
click at [409, 300] on span "0702555247 - [PERSON_NAME] 0702555247" at bounding box center [382, 301] width 104 height 16
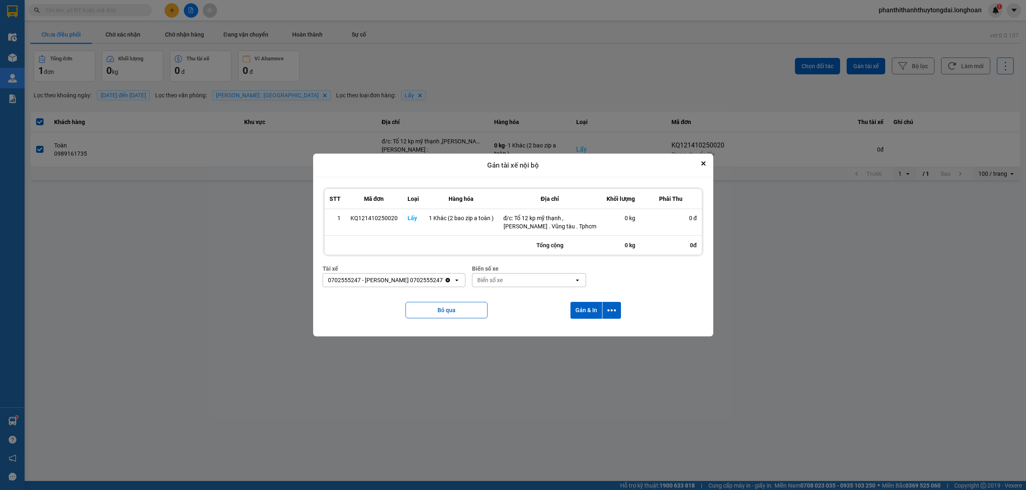
click at [517, 278] on div "Biển số xe" at bounding box center [523, 279] width 102 height 13
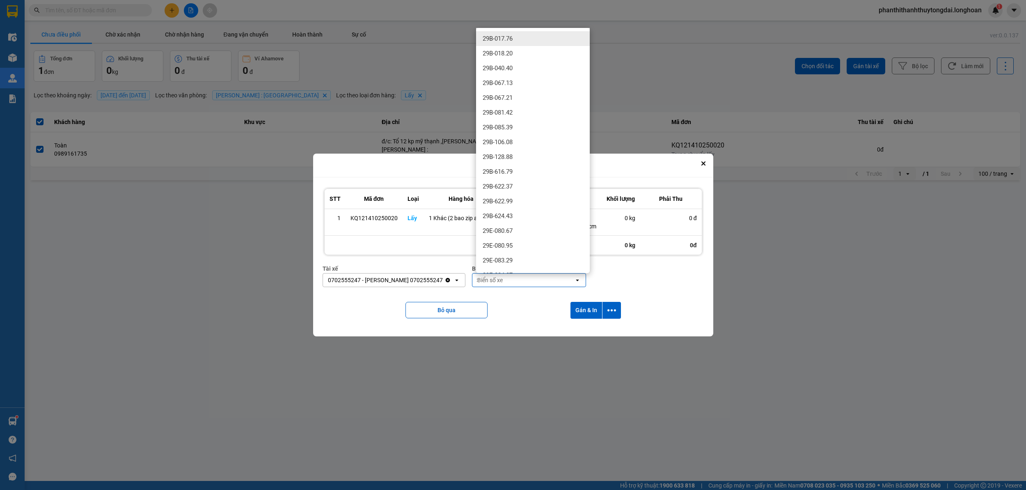
type input "54"
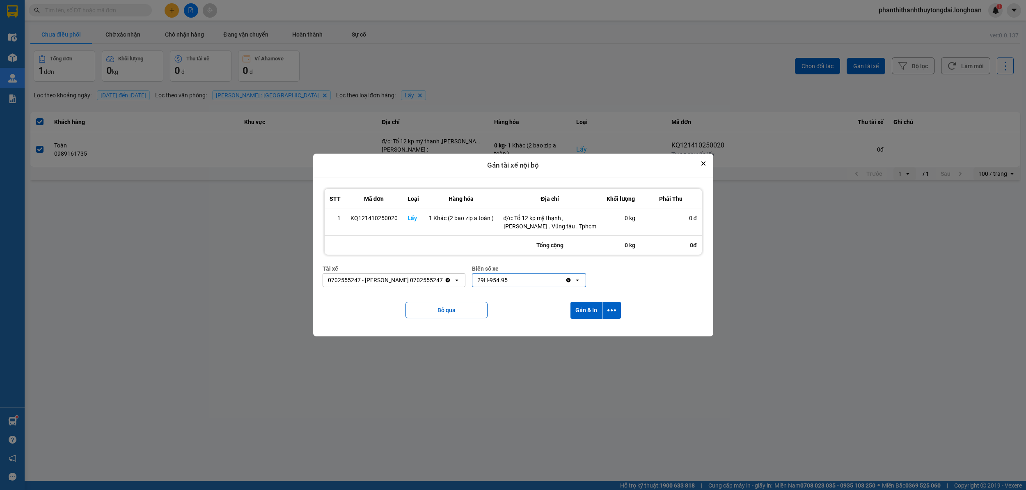
click at [516, 278] on div "29H-954.95" at bounding box center [518, 279] width 93 height 13
type input "54"
drag, startPoint x: 504, startPoint y: 329, endPoint x: 542, endPoint y: 307, distance: 43.8
click at [506, 329] on span "29H-960.54" at bounding box center [498, 327] width 31 height 8
click at [582, 307] on button "Gán & In" at bounding box center [587, 310] width 32 height 17
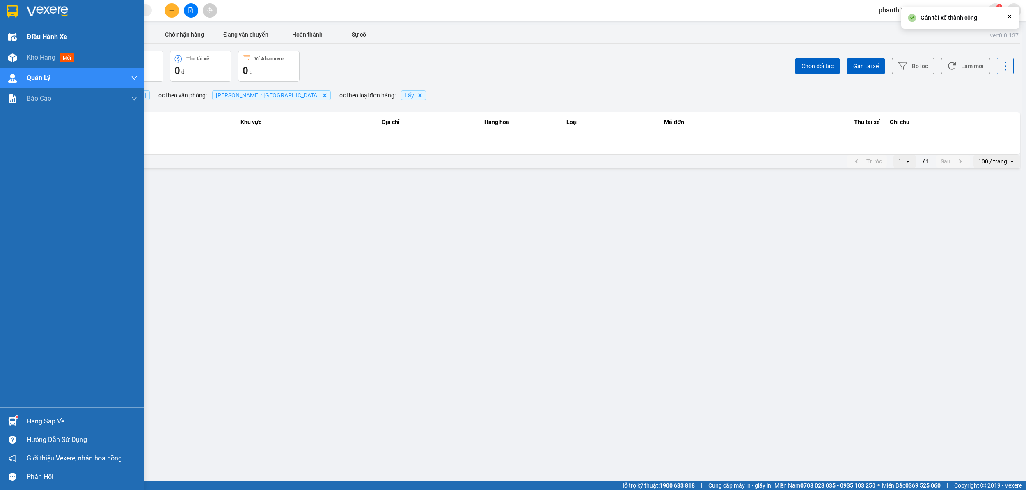
drag, startPoint x: 12, startPoint y: 10, endPoint x: 17, endPoint y: 36, distance: 26.8
click at [11, 10] on img at bounding box center [12, 11] width 11 height 12
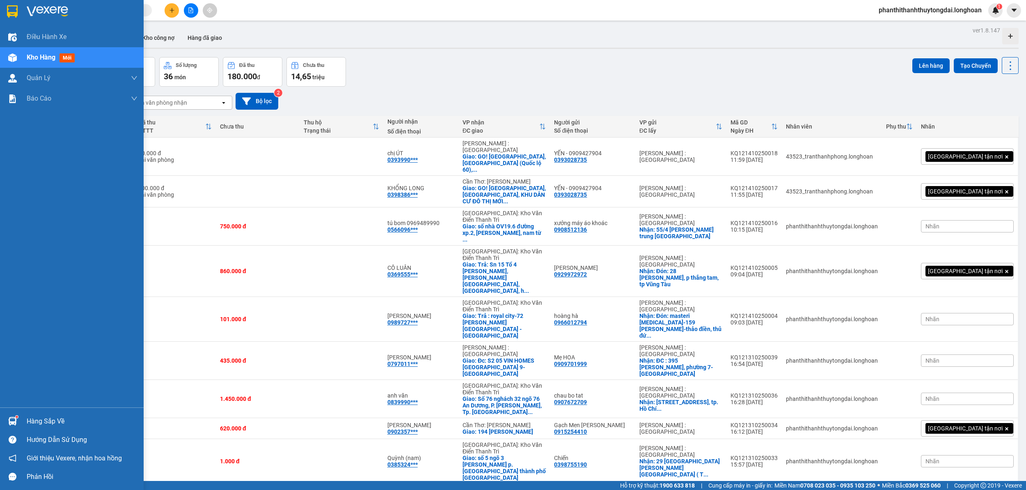
click at [3, 12] on div at bounding box center [72, 13] width 144 height 27
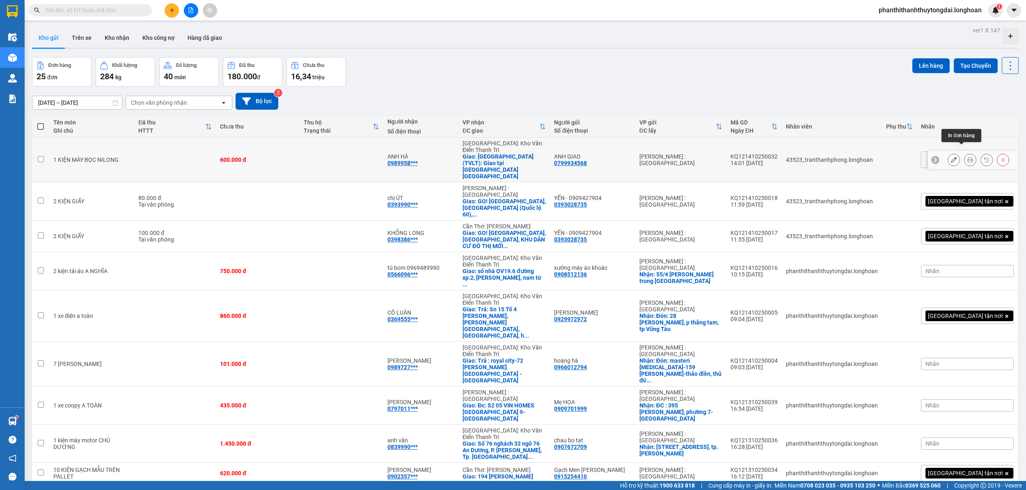
click at [965, 153] on button at bounding box center [970, 160] width 11 height 14
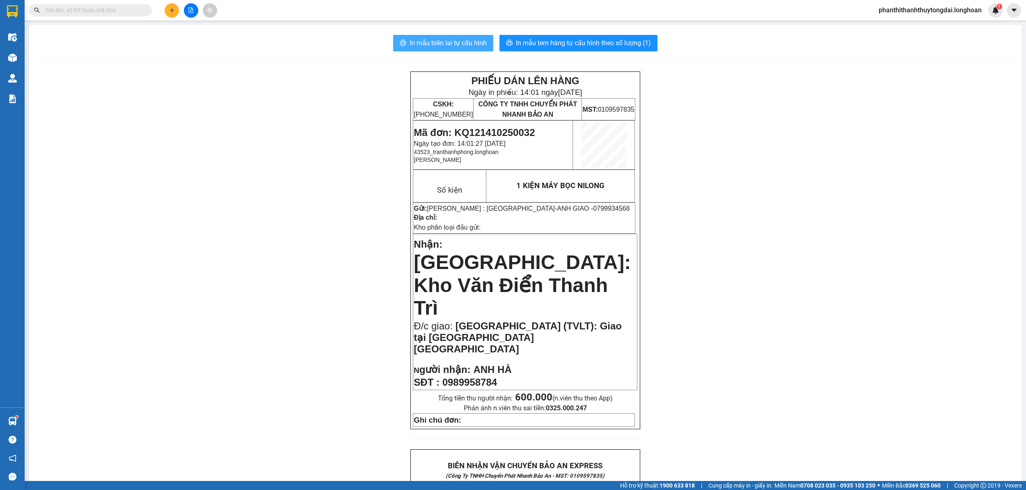
click at [442, 40] on span "In mẫu biên lai tự cấu hình" at bounding box center [448, 43] width 77 height 10
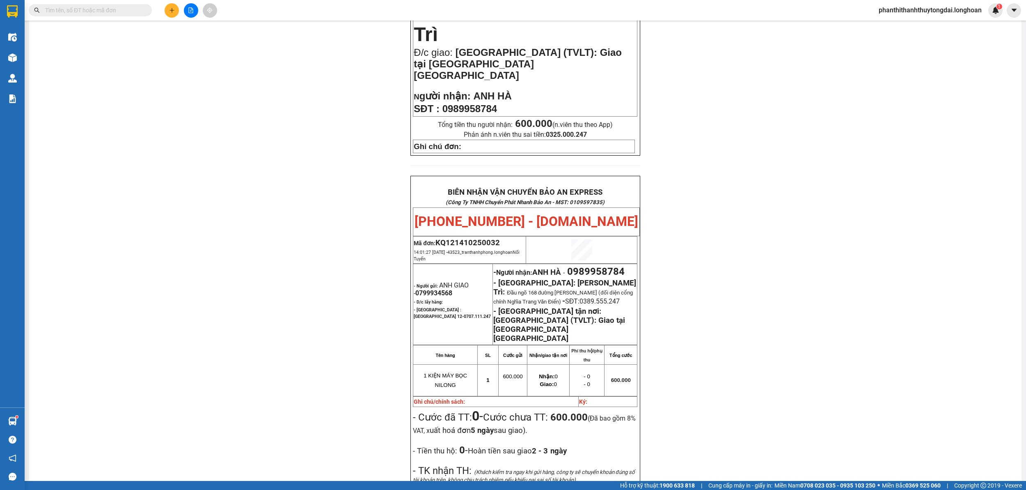
scroll to position [411, 0]
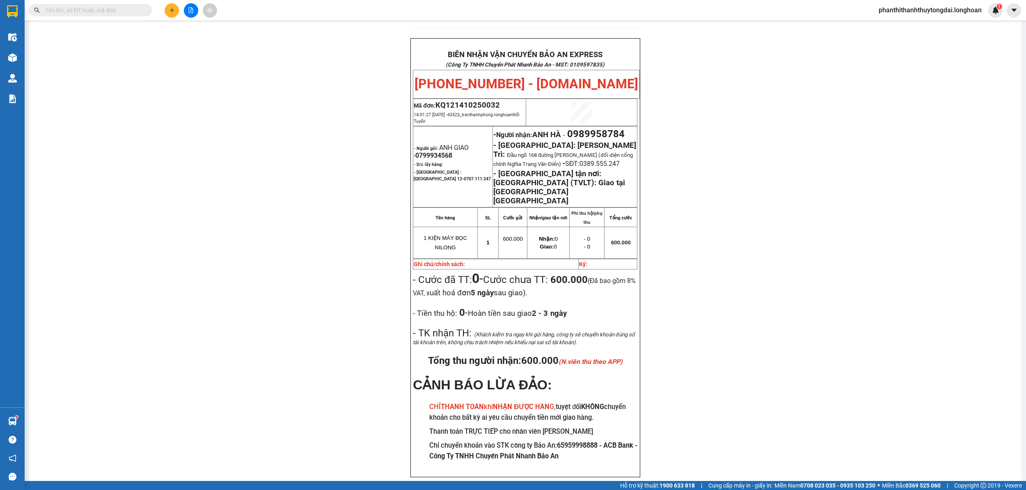
click at [613, 128] on span "0989958784" at bounding box center [595, 133] width 57 height 11
copy span "0989958784"
click at [613, 128] on span "0989958784" at bounding box center [595, 133] width 57 height 11
drag, startPoint x: 836, startPoint y: 139, endPoint x: 788, endPoint y: 138, distance: 47.6
click at [831, 139] on div "PHIẾU DÁN LÊN HÀNG Ngày in phiếu: 14:01 [DATE] CSKH: [PHONE_NUMBER] CÔNG TY TNH…" at bounding box center [525, 79] width 973 height 837
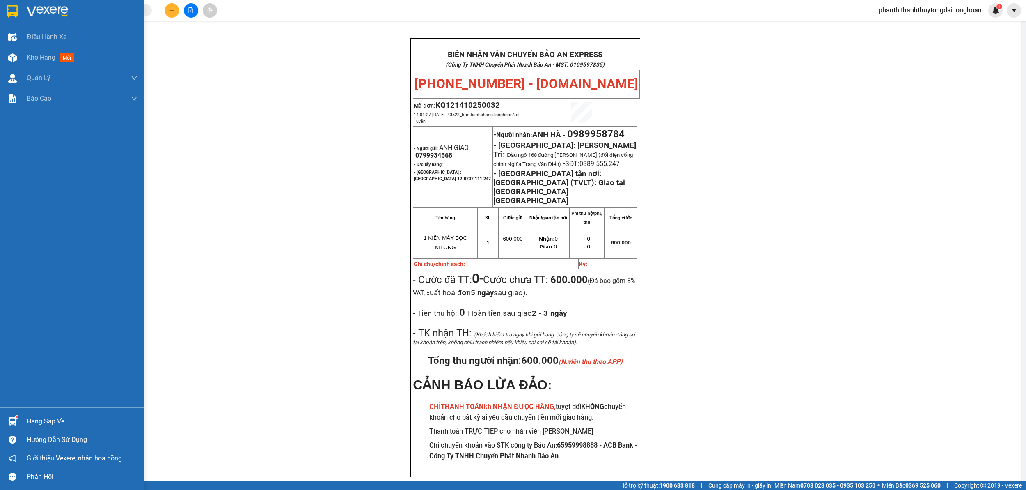
click at [8, 19] on div at bounding box center [72, 13] width 144 height 27
